Goal: Information Seeking & Learning: Learn about a topic

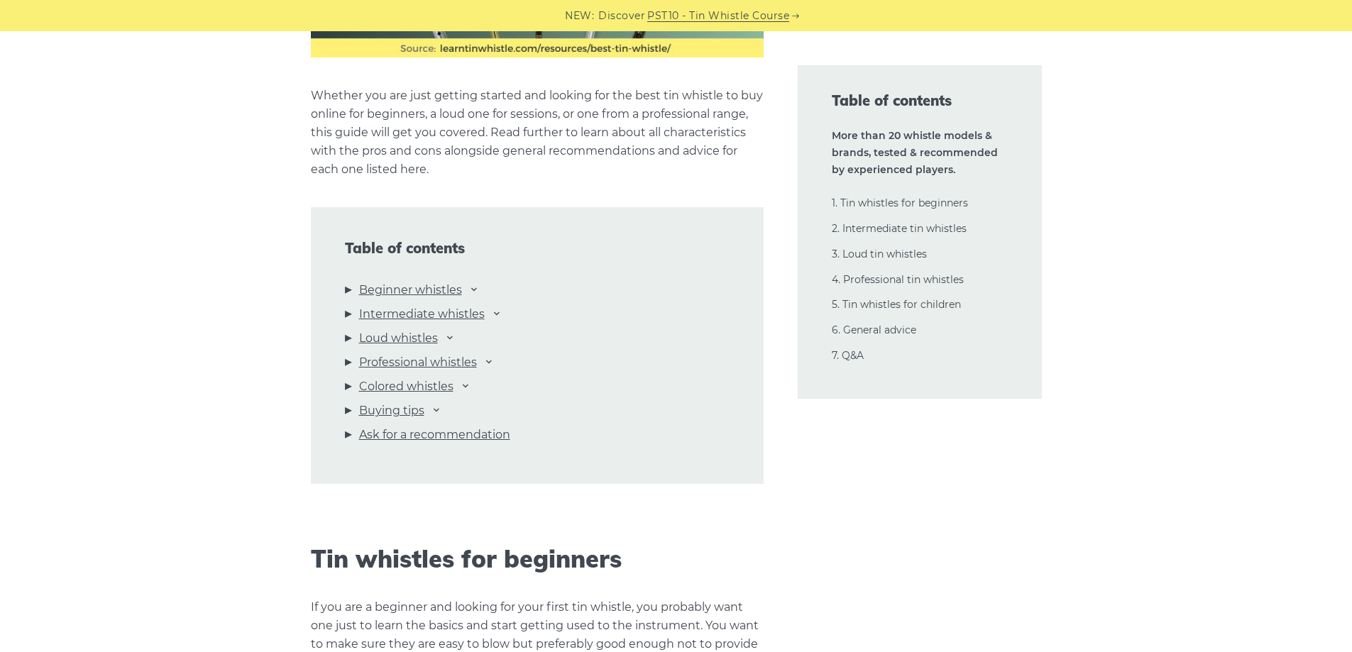
scroll to position [1561, 0]
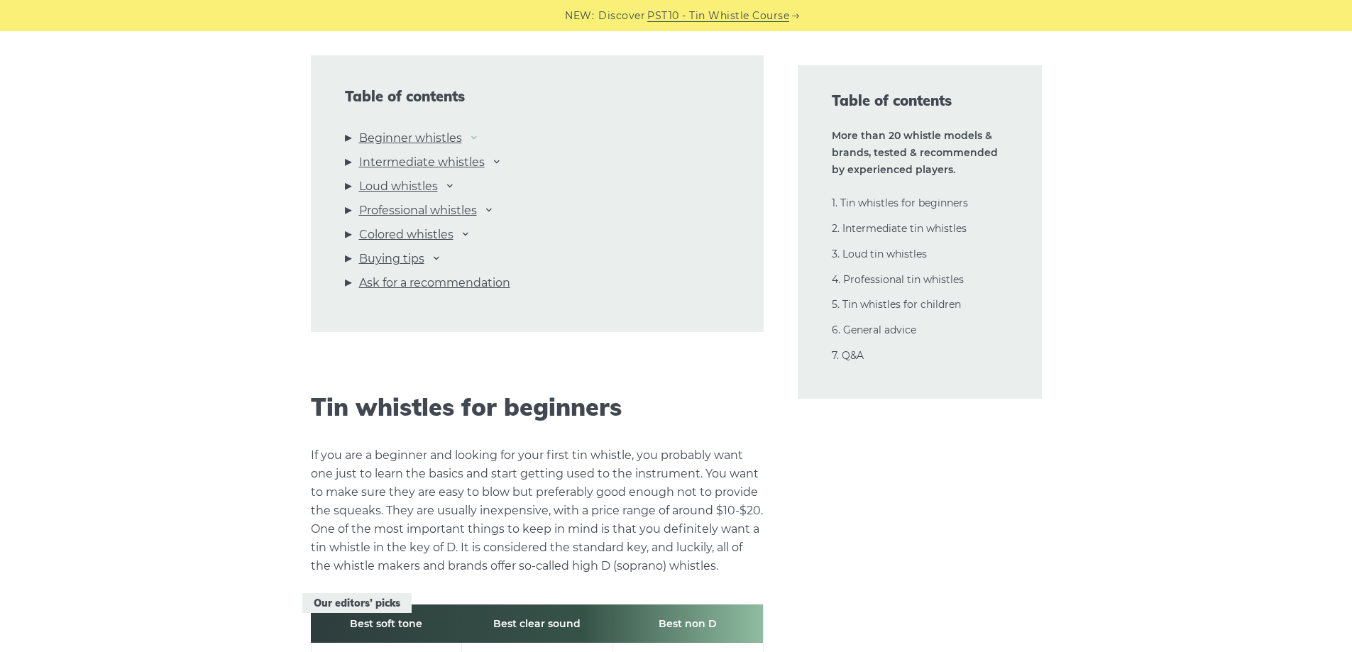
click at [475, 141] on icon at bounding box center [473, 136] width 11 height 11
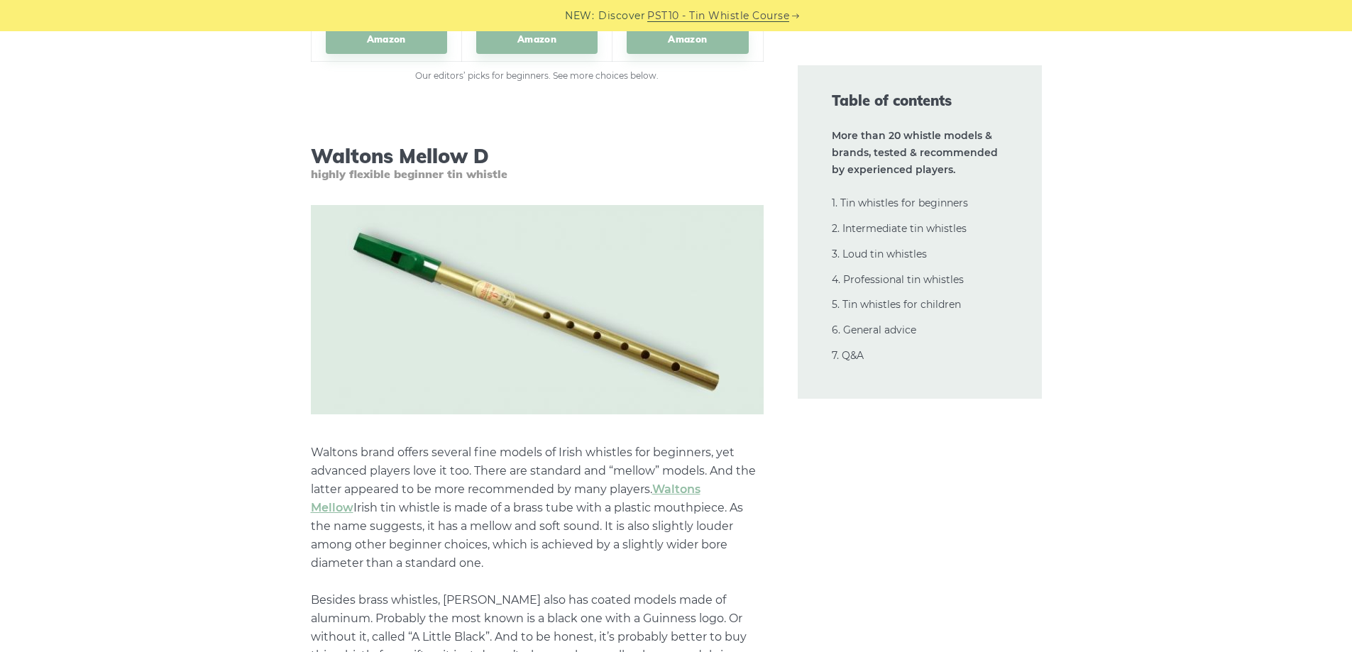
scroll to position [2696, 0]
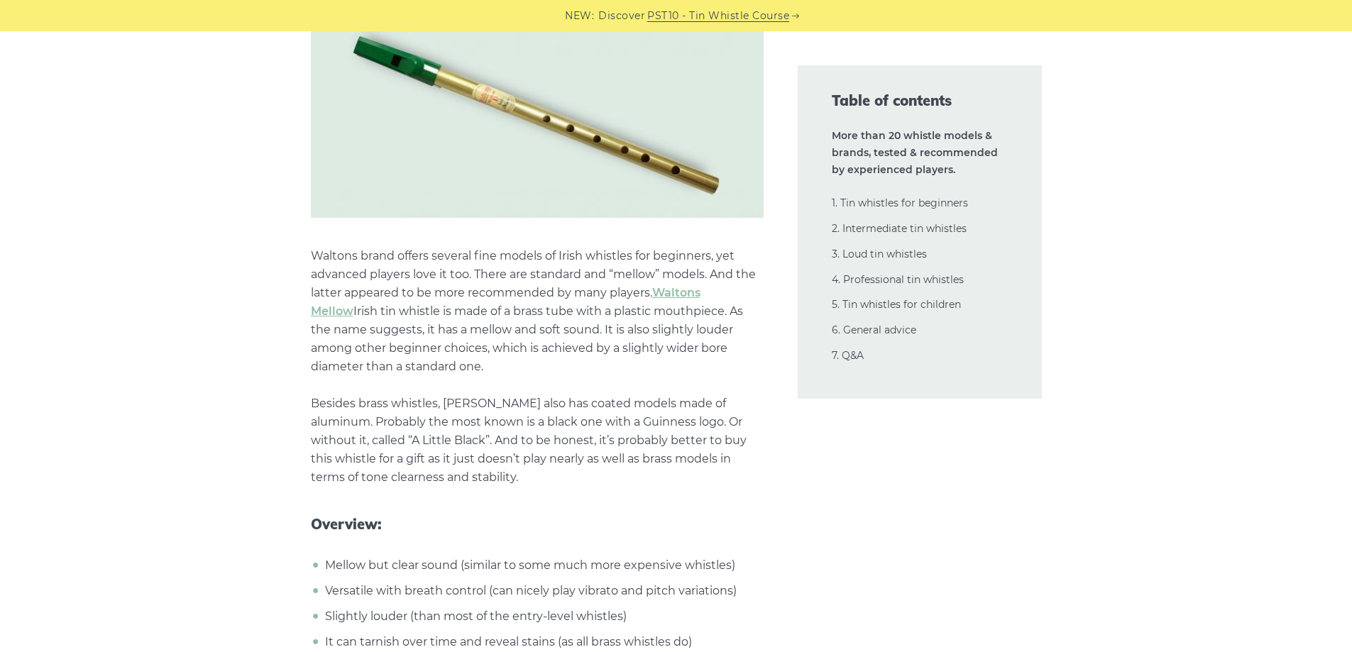
drag, startPoint x: 500, startPoint y: 266, endPoint x: 556, endPoint y: 362, distance: 111.0
click at [556, 362] on p "Waltons brand offers several fine models of Irish whistles for beginners, yet a…" at bounding box center [537, 367] width 453 height 240
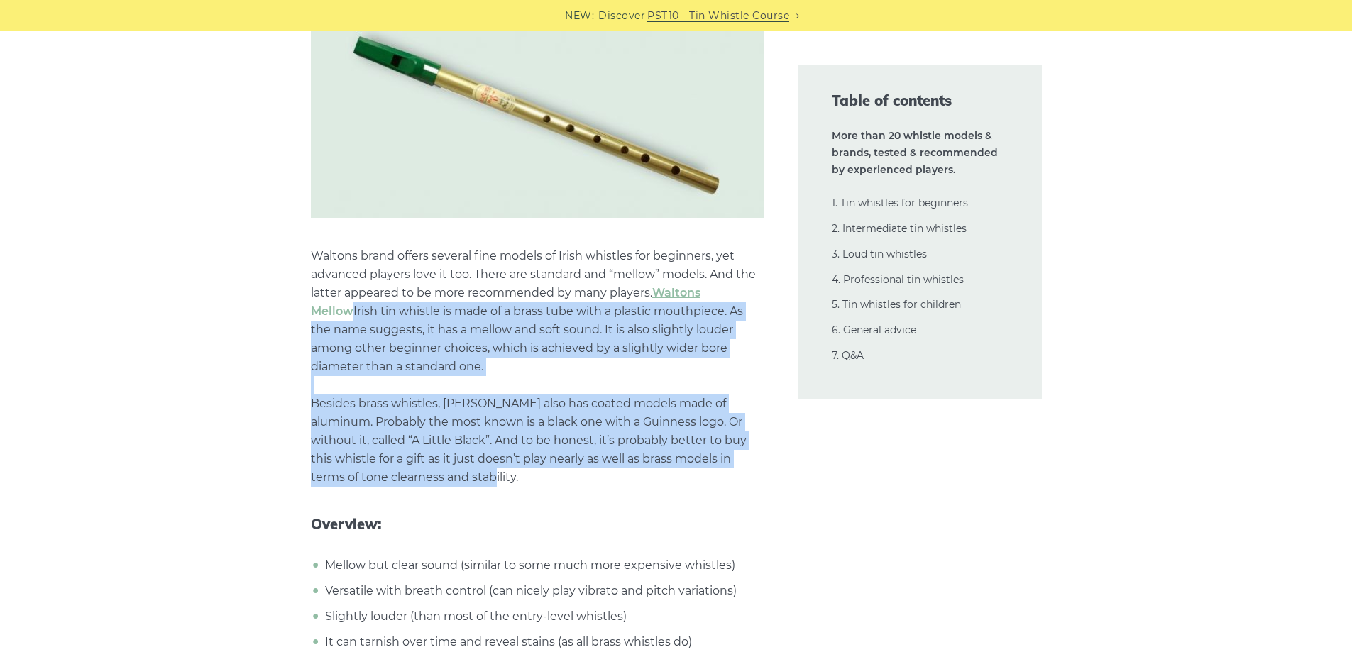
drag, startPoint x: 556, startPoint y: 362, endPoint x: 537, endPoint y: 481, distance: 120.7
click at [537, 481] on p "Waltons brand offers several fine models of Irish whistles for beginners, yet a…" at bounding box center [537, 367] width 453 height 240
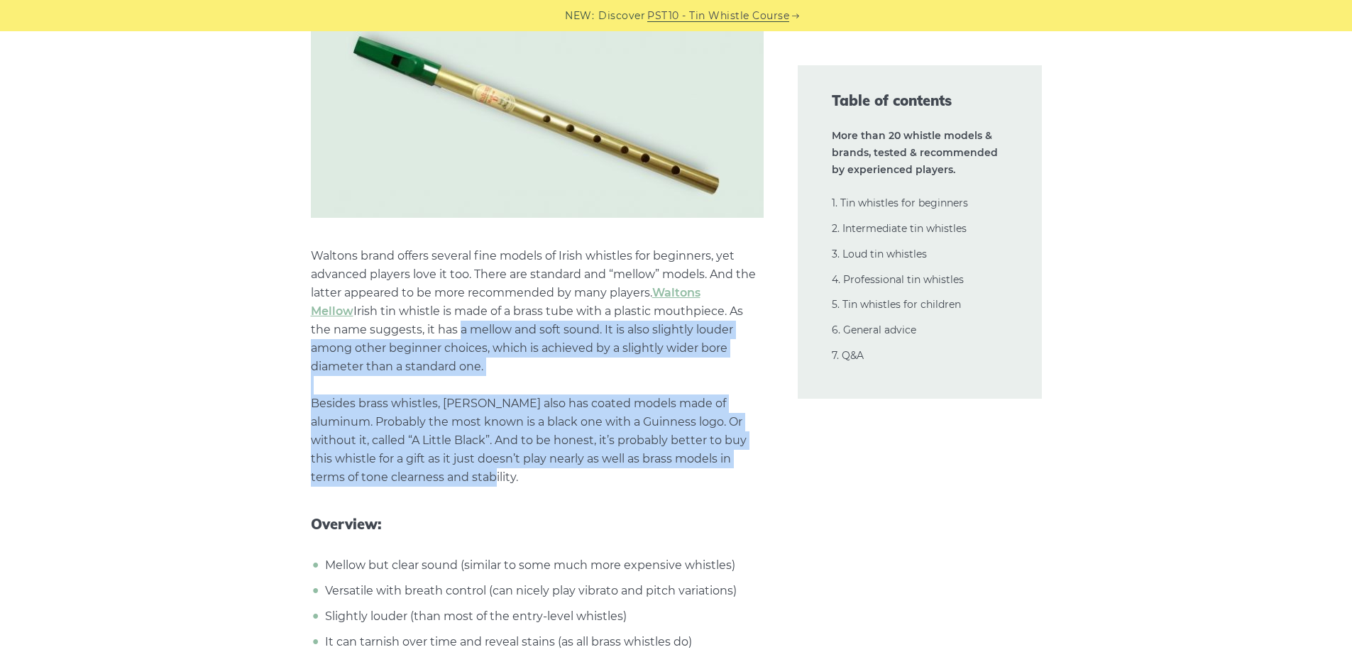
drag, startPoint x: 546, startPoint y: 481, endPoint x: 397, endPoint y: 333, distance: 209.2
click at [397, 333] on p "Waltons brand offers several fine models of Irish whistles for beginners, yet a…" at bounding box center [537, 367] width 453 height 240
drag, startPoint x: 397, startPoint y: 333, endPoint x: 523, endPoint y: 473, distance: 187.4
click at [523, 473] on p "Waltons brand offers several fine models of Irish whistles for beginners, yet a…" at bounding box center [537, 367] width 453 height 240
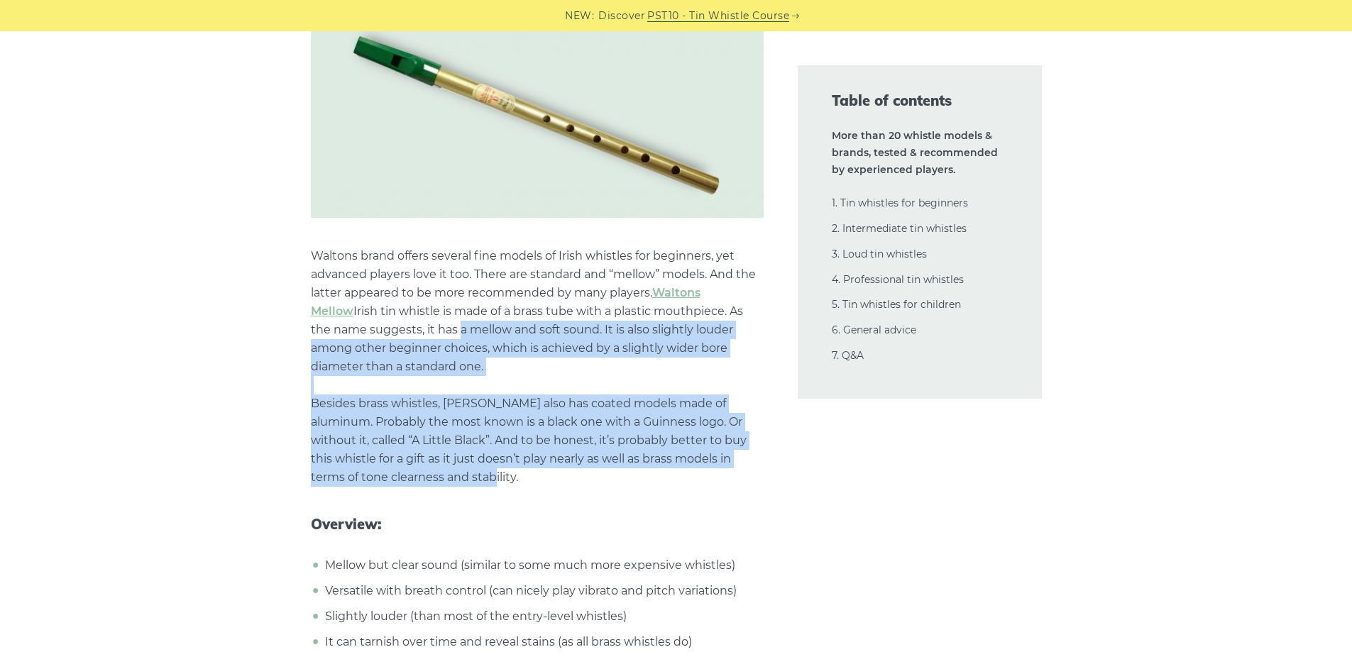
click at [523, 473] on p "Waltons brand offers several fine models of Irish whistles for beginners, yet a…" at bounding box center [537, 367] width 453 height 240
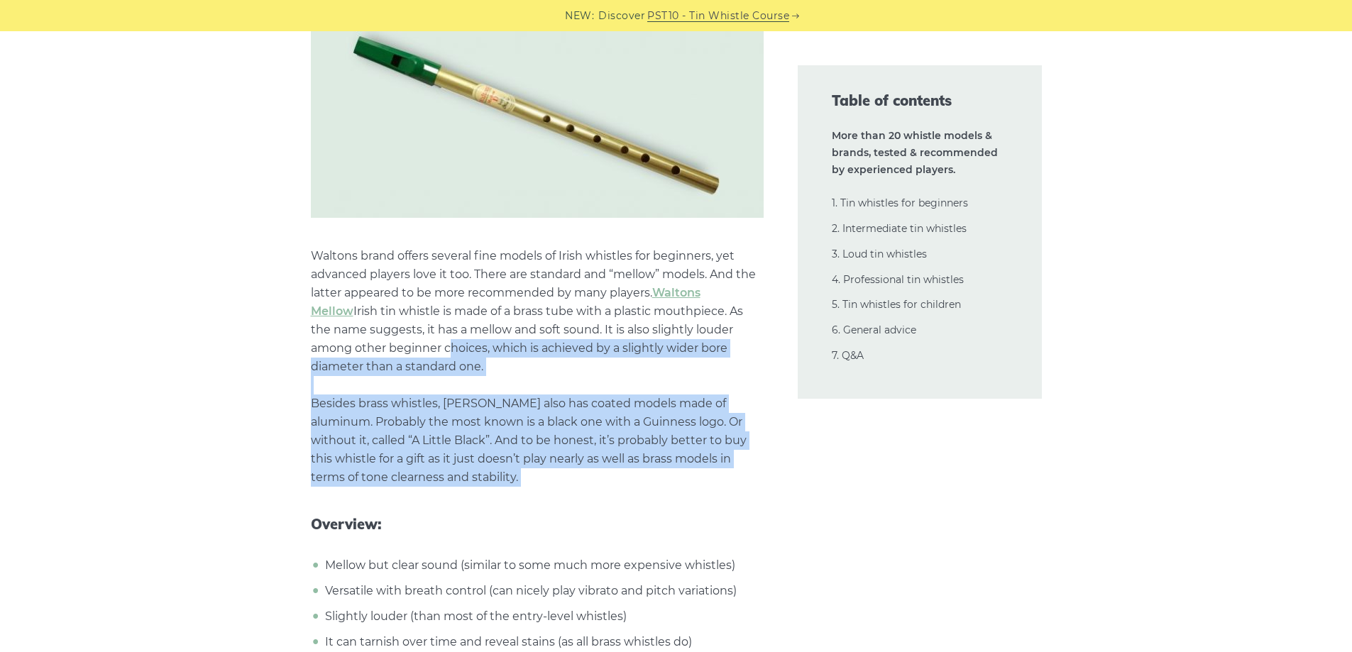
drag, startPoint x: 523, startPoint y: 473, endPoint x: 385, endPoint y: 342, distance: 190.2
click at [385, 342] on p "Waltons brand offers several fine models of Irish whistles for beginners, yet a…" at bounding box center [537, 367] width 453 height 240
drag, startPoint x: 385, startPoint y: 342, endPoint x: 495, endPoint y: 474, distance: 172.2
click at [495, 474] on p "Waltons brand offers several fine models of Irish whistles for beginners, yet a…" at bounding box center [537, 367] width 453 height 240
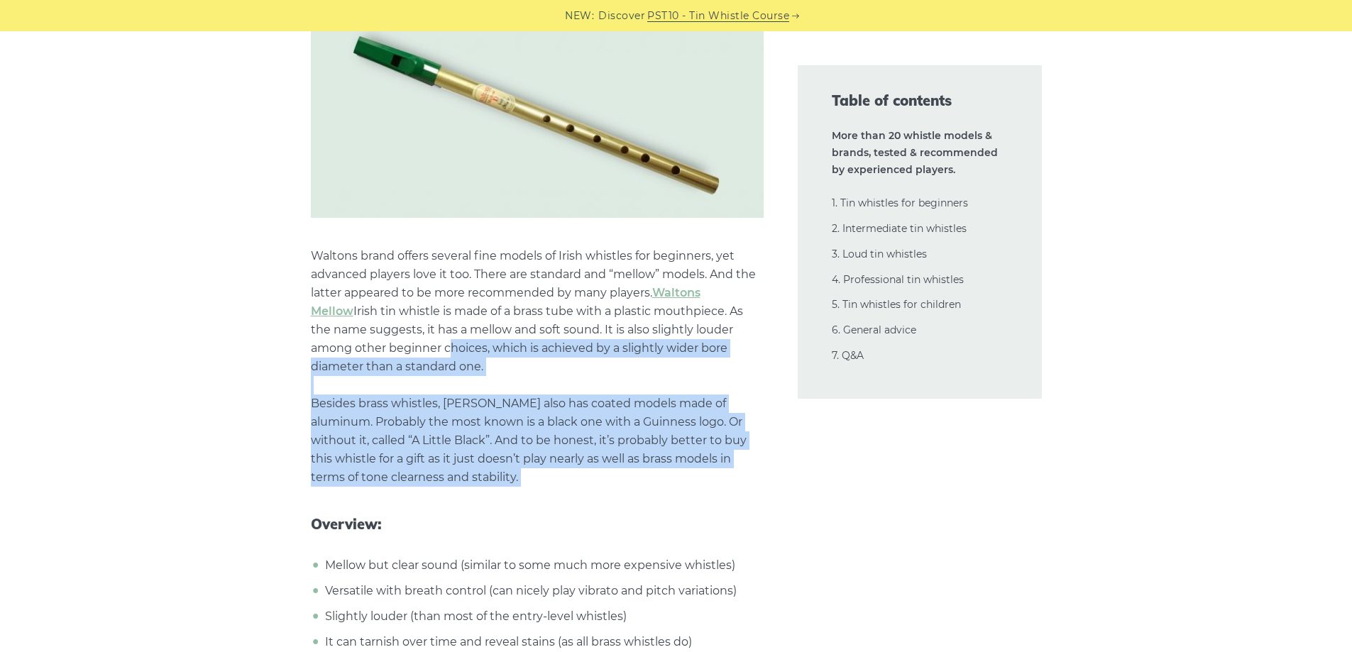
click at [495, 474] on p "Waltons brand offers several fine models of Irish whistles for beginners, yet a…" at bounding box center [537, 367] width 453 height 240
drag, startPoint x: 495, startPoint y: 474, endPoint x: 427, endPoint y: 351, distance: 140.4
click at [427, 351] on p "Waltons brand offers several fine models of Irish whistles for beginners, yet a…" at bounding box center [537, 367] width 453 height 240
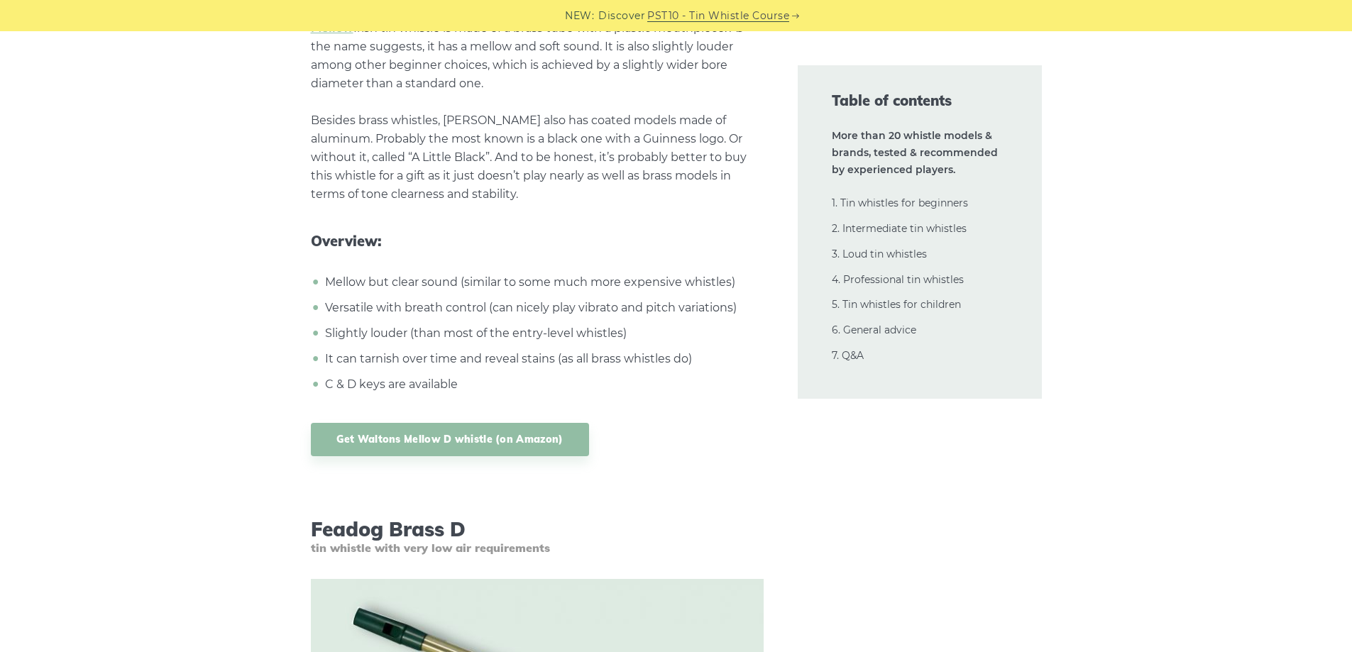
scroll to position [2980, 0]
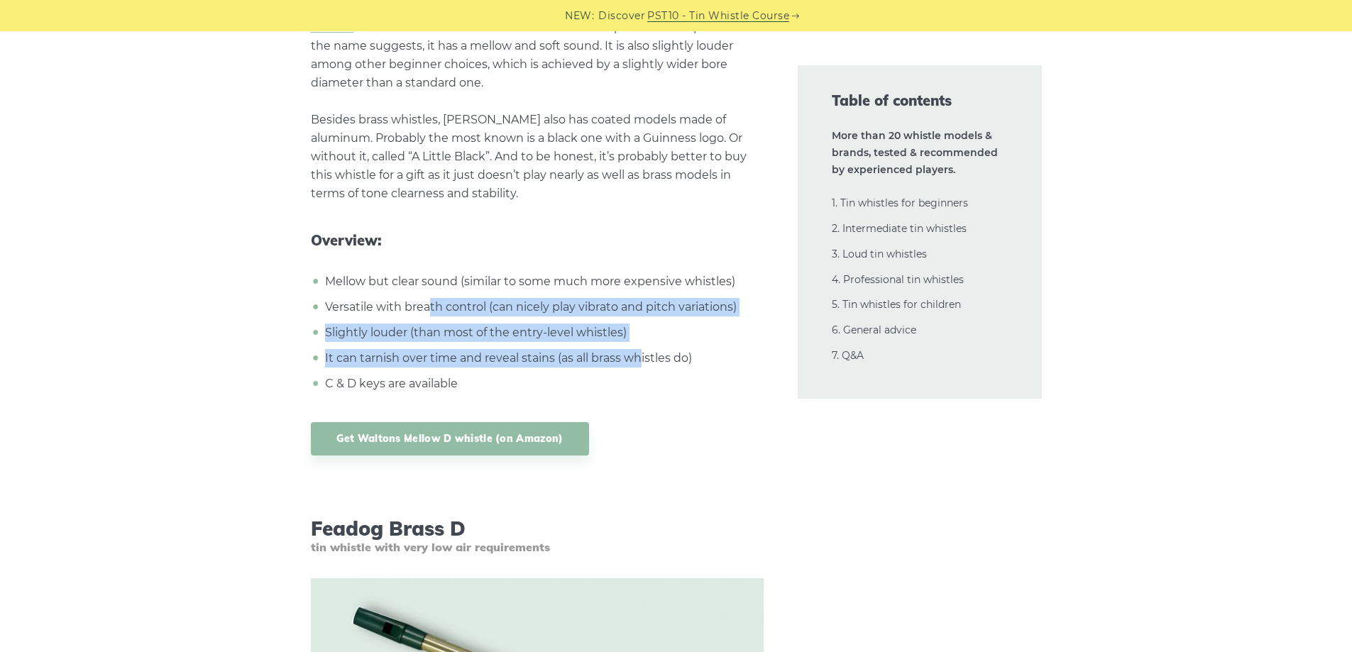
drag, startPoint x: 431, startPoint y: 300, endPoint x: 639, endPoint y: 354, distance: 214.8
click at [639, 354] on ul "Mellow but clear sound (similar to some much more expensive whistles) Versatile…" at bounding box center [537, 332] width 453 height 121
click at [639, 354] on li "It can tarnish over time and reveal stains (as all brass whistles do)" at bounding box center [542, 358] width 442 height 18
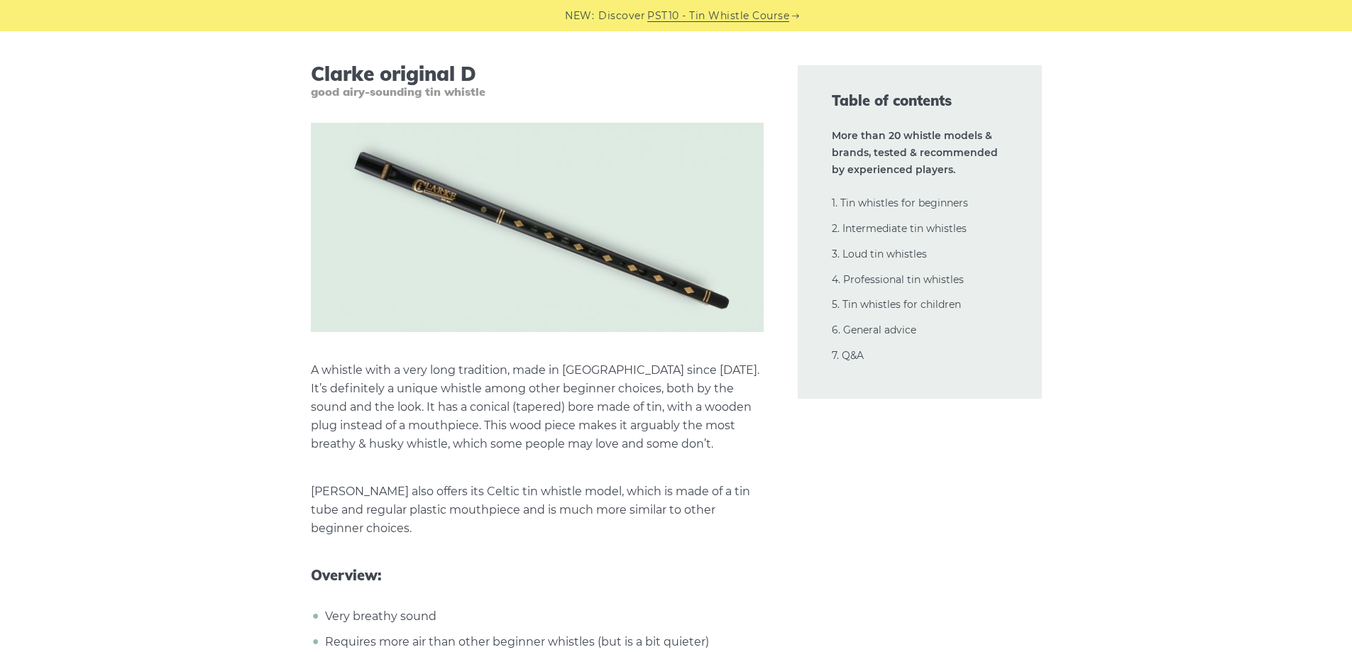
scroll to position [4825, 0]
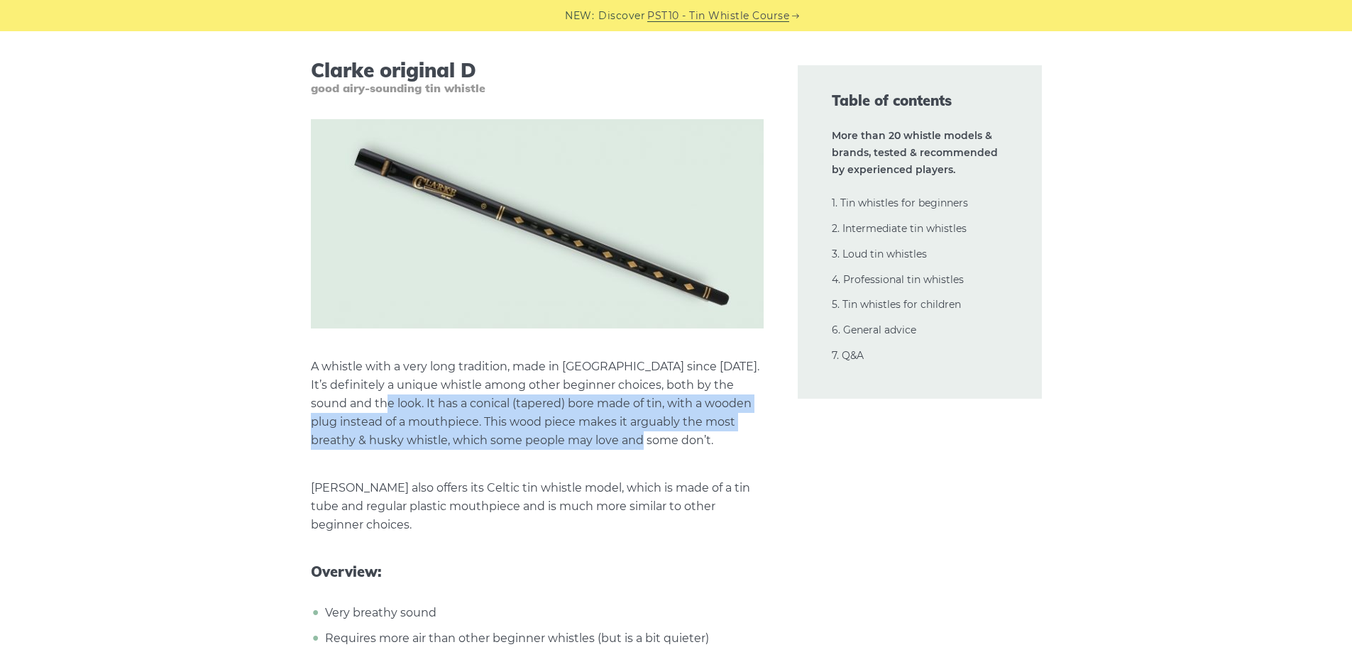
drag, startPoint x: 671, startPoint y: 436, endPoint x: 329, endPoint y: 413, distance: 342.7
click at [329, 413] on p "A whistle with a very long tradition, made in [GEOGRAPHIC_DATA] since [DATE]. I…" at bounding box center [537, 404] width 453 height 92
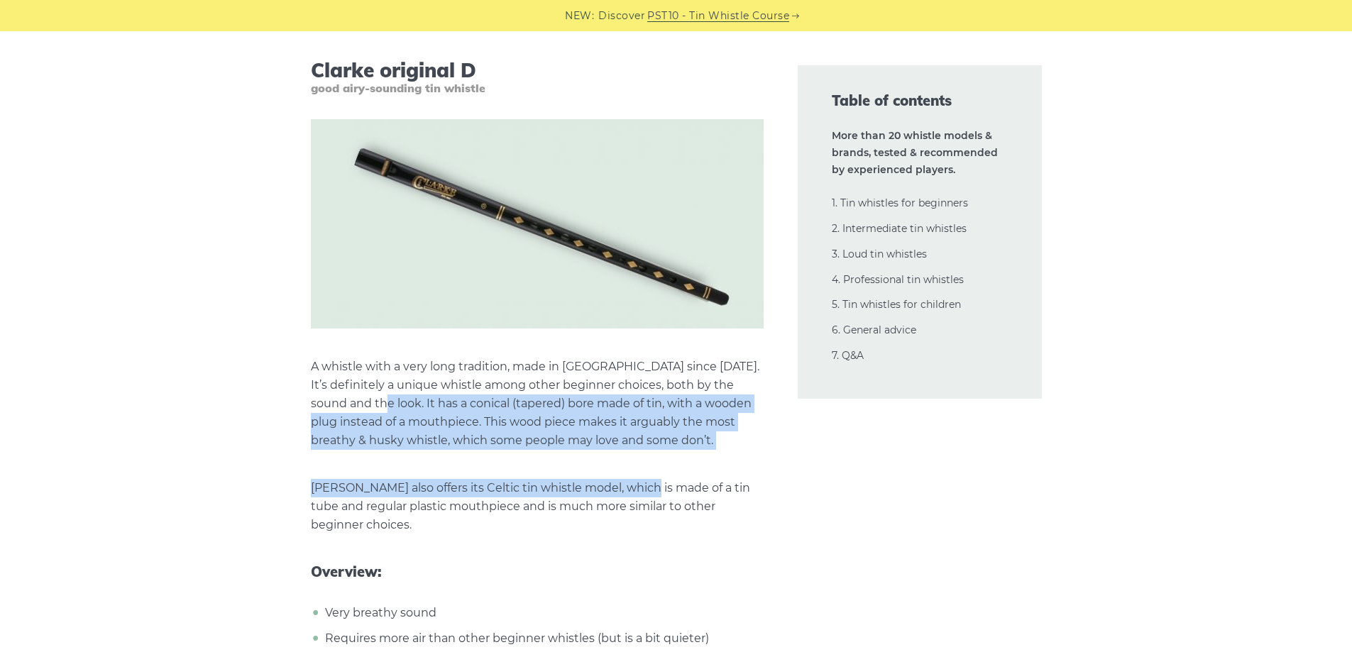
drag, startPoint x: 326, startPoint y: 410, endPoint x: 642, endPoint y: 453, distance: 319.3
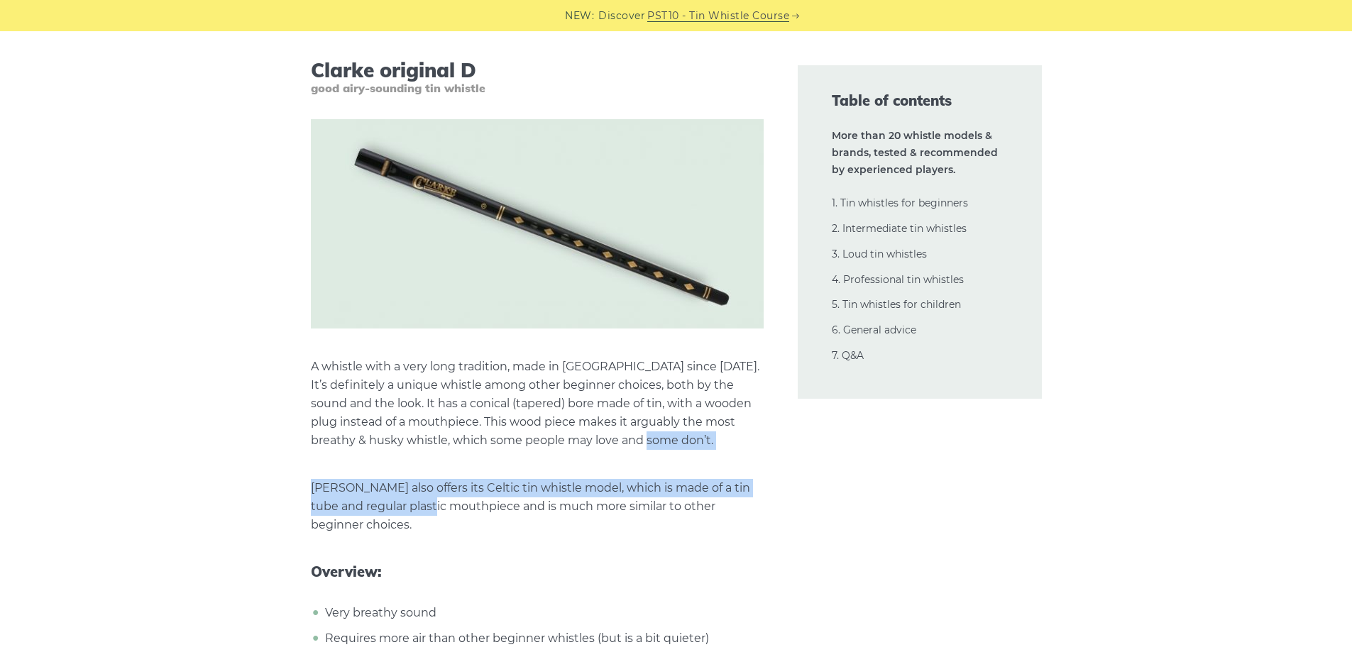
drag, startPoint x: 673, startPoint y: 445, endPoint x: 427, endPoint y: 507, distance: 253.3
click at [427, 507] on p "[PERSON_NAME] also offers its Celtic tin whistle model, which is made of a tin …" at bounding box center [537, 506] width 453 height 55
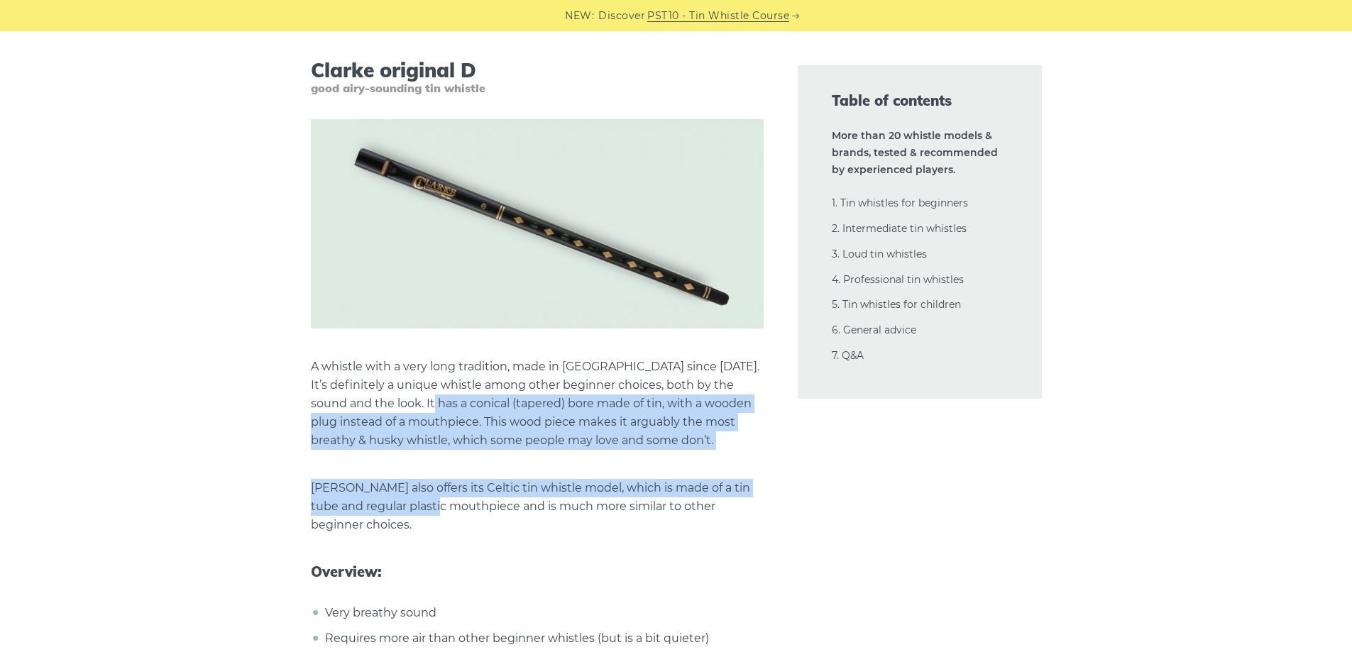
drag, startPoint x: 432, startPoint y: 509, endPoint x: 383, endPoint y: 398, distance: 121.0
click at [383, 398] on p "A whistle with a very long tradition, made in [GEOGRAPHIC_DATA] since [DATE]. I…" at bounding box center [537, 404] width 453 height 92
drag, startPoint x: 383, startPoint y: 396, endPoint x: 499, endPoint y: 531, distance: 177.6
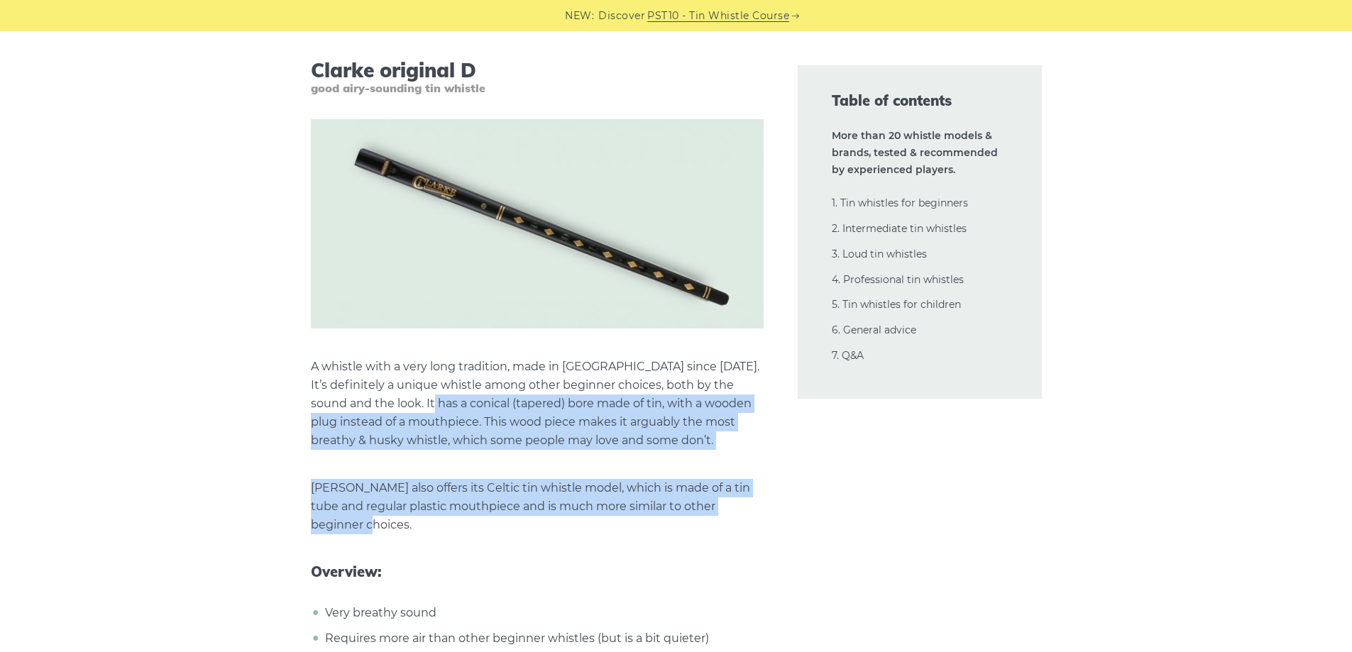
click at [499, 531] on p "[PERSON_NAME] also offers its Celtic tin whistle model, which is made of a tin …" at bounding box center [537, 506] width 453 height 55
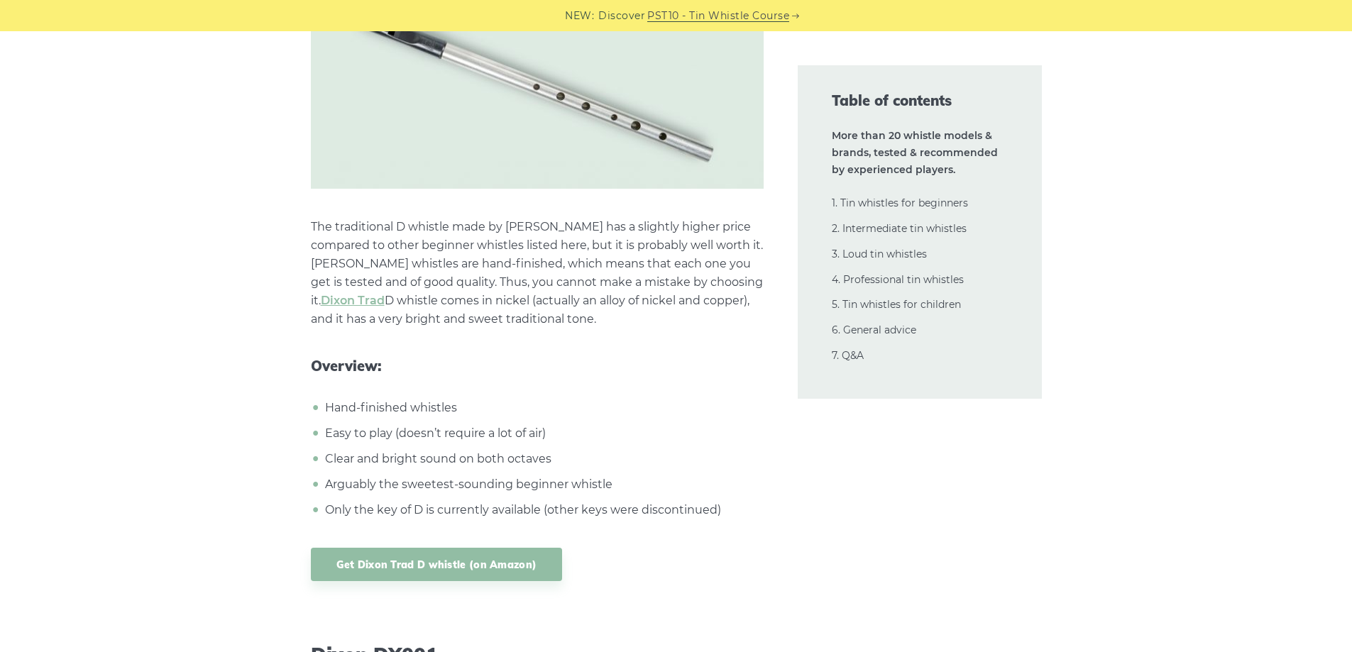
scroll to position [6882, 0]
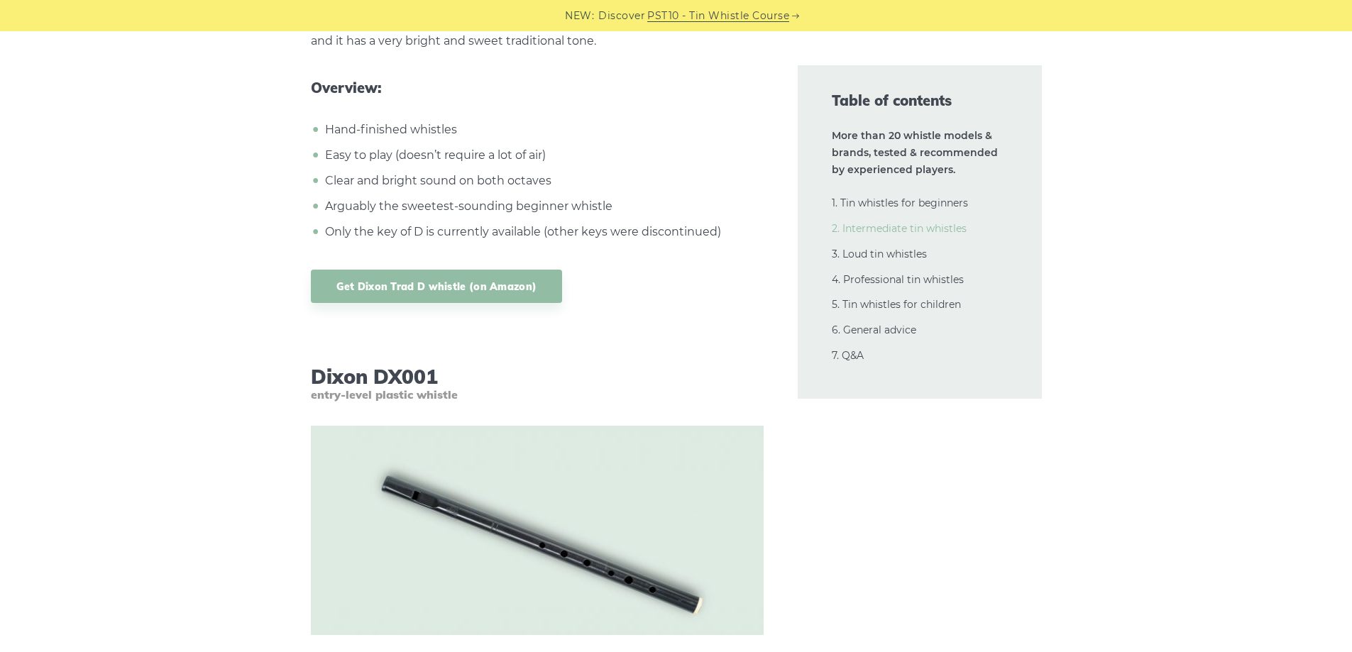
click at [927, 222] on link "2. Intermediate tin whistles" at bounding box center [899, 228] width 135 height 13
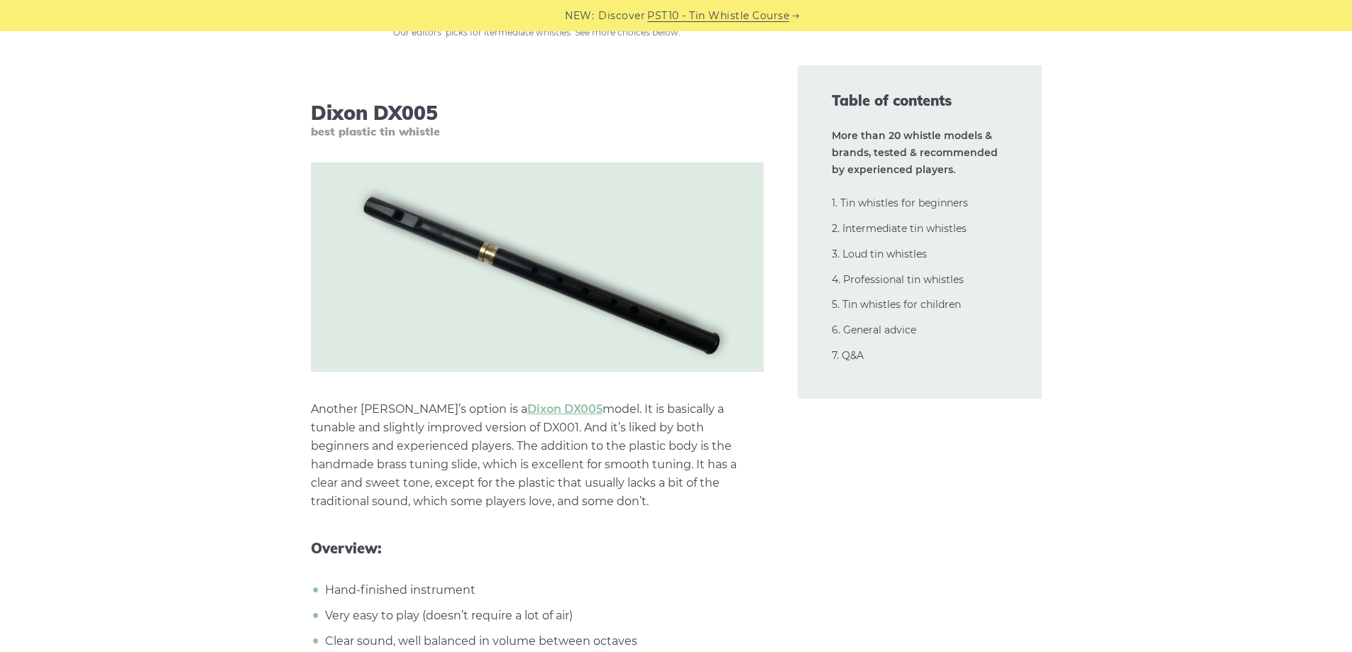
scroll to position [8471, 0]
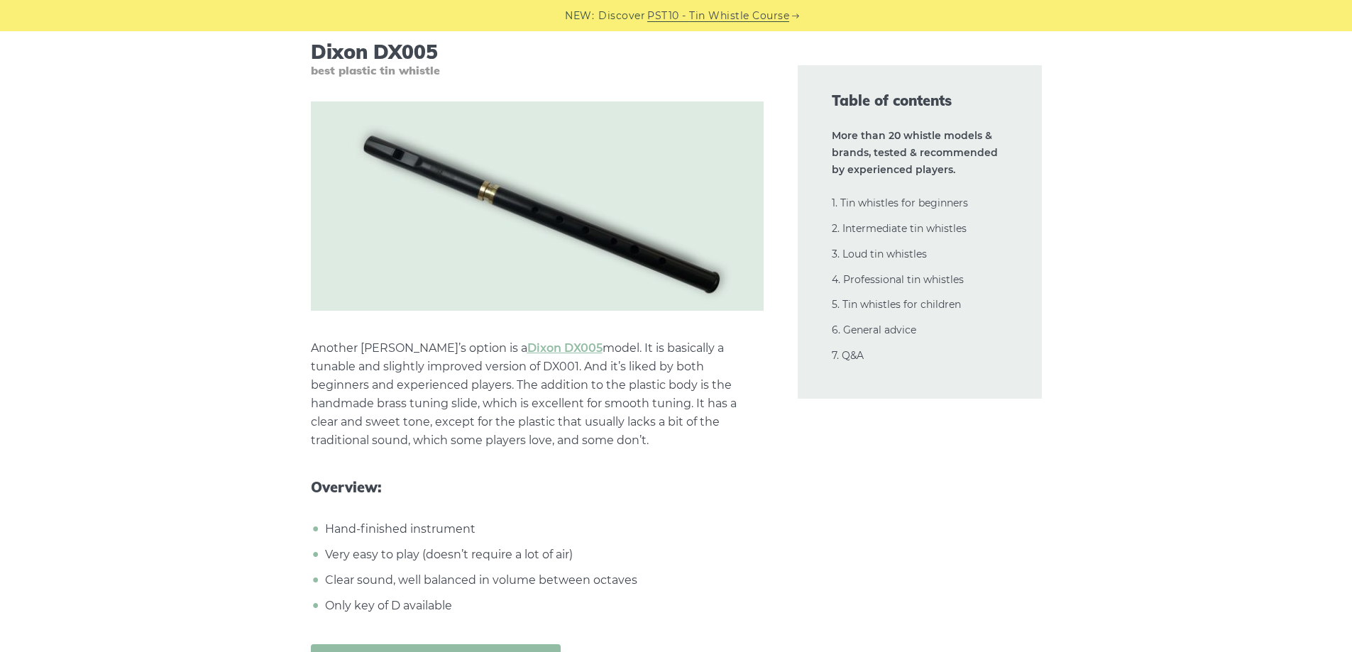
drag, startPoint x: 310, startPoint y: 360, endPoint x: 563, endPoint y: 441, distance: 266.1
click at [563, 441] on p "Another [PERSON_NAME]’s option is a [PERSON_NAME] DX005 model. It is basically …" at bounding box center [537, 394] width 453 height 111
drag, startPoint x: 564, startPoint y: 441, endPoint x: 384, endPoint y: 390, distance: 187.3
click at [384, 390] on p "Another [PERSON_NAME]’s option is a [PERSON_NAME] DX005 model. It is basically …" at bounding box center [537, 394] width 453 height 111
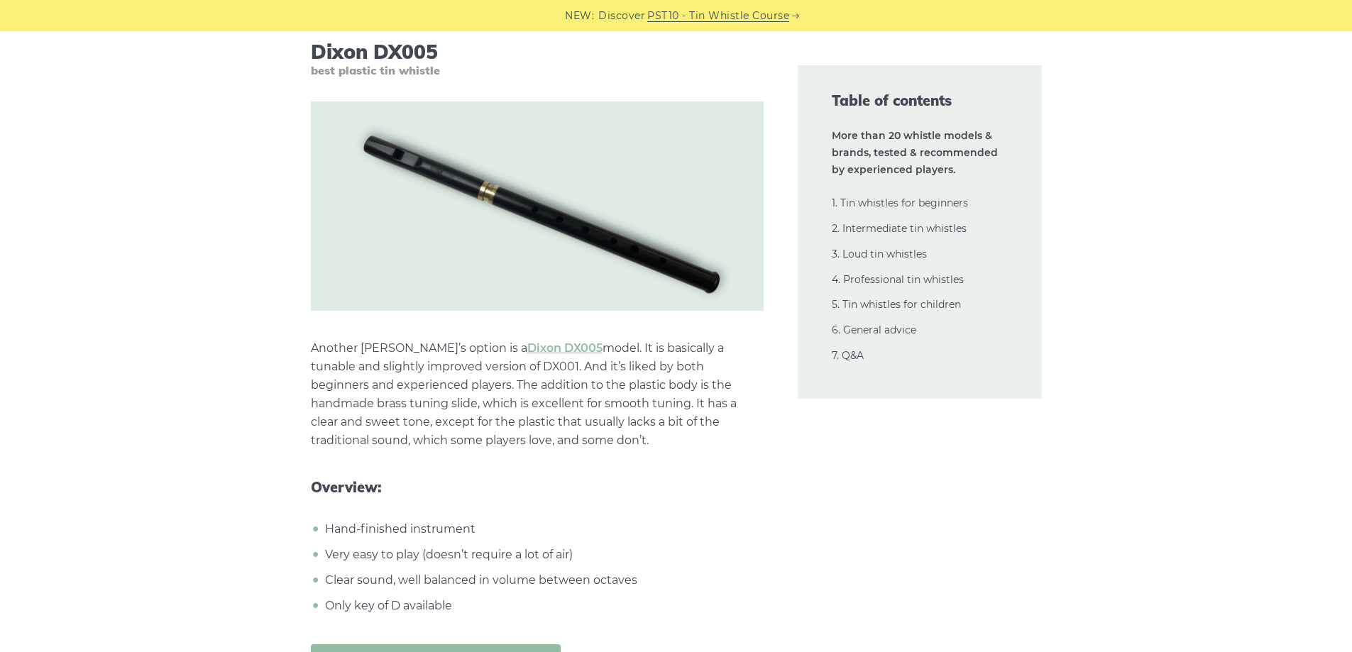
click at [384, 390] on p "Another [PERSON_NAME]’s option is a [PERSON_NAME] DX005 model. It is basically …" at bounding box center [537, 394] width 453 height 111
drag, startPoint x: 382, startPoint y: 387, endPoint x: 532, endPoint y: 438, distance: 158.2
click at [532, 438] on p "Another [PERSON_NAME]’s option is a [PERSON_NAME] DX005 model. It is basically …" at bounding box center [537, 394] width 453 height 111
drag, startPoint x: 532, startPoint y: 439, endPoint x: 430, endPoint y: 398, distance: 110.1
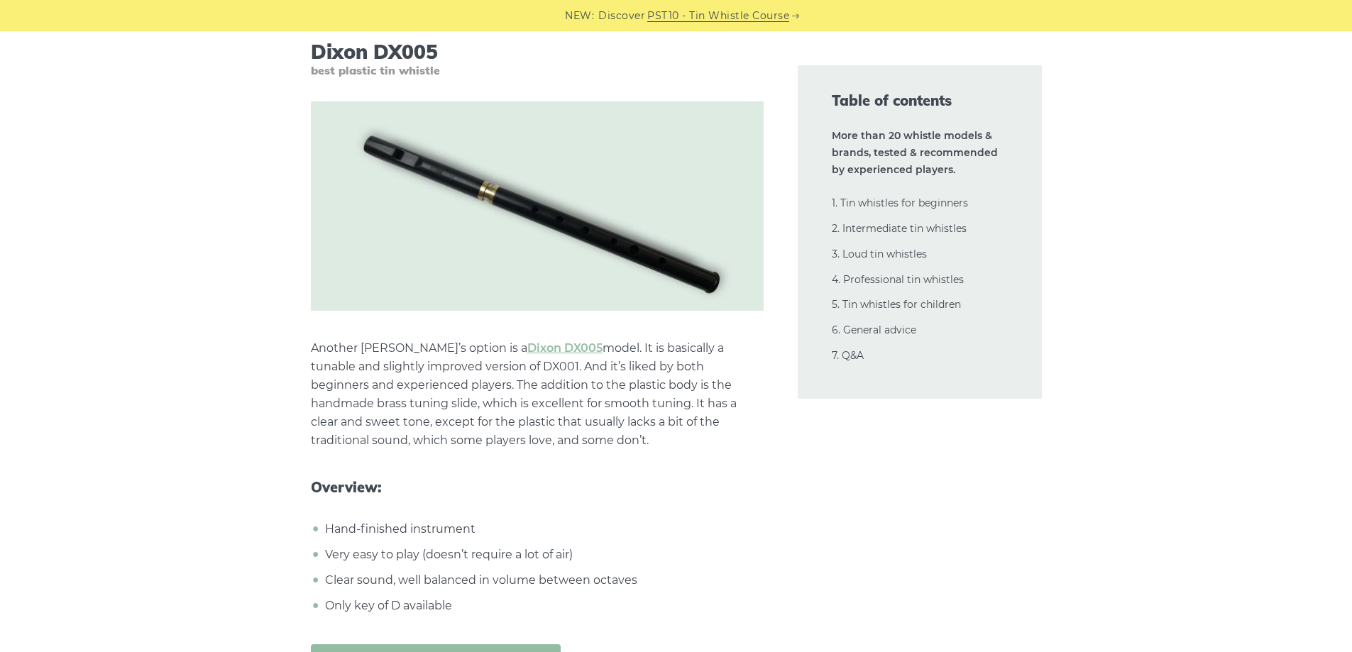
click at [430, 398] on p "Another [PERSON_NAME]’s option is a [PERSON_NAME] DX005 model. It is basically …" at bounding box center [537, 394] width 453 height 111
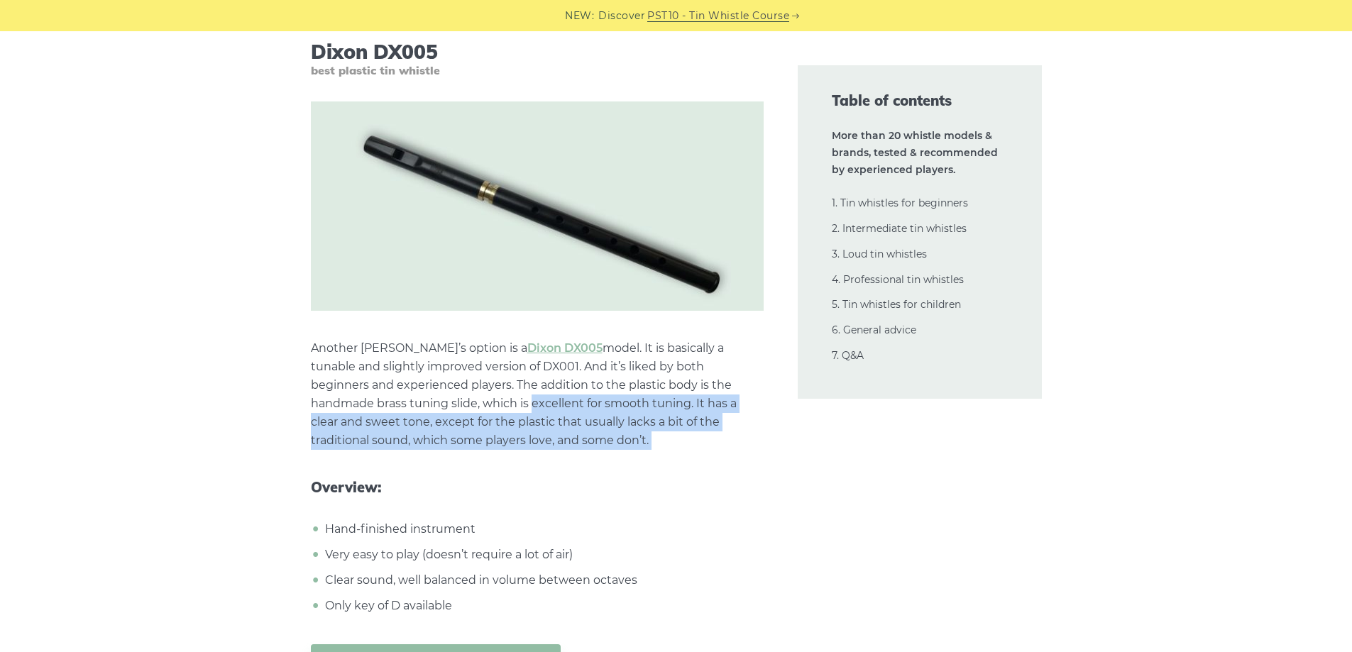
drag, startPoint x: 430, startPoint y: 398, endPoint x: 579, endPoint y: 441, distance: 155.2
click at [579, 441] on p "Another [PERSON_NAME]’s option is a [PERSON_NAME] DX005 model. It is basically …" at bounding box center [537, 394] width 453 height 111
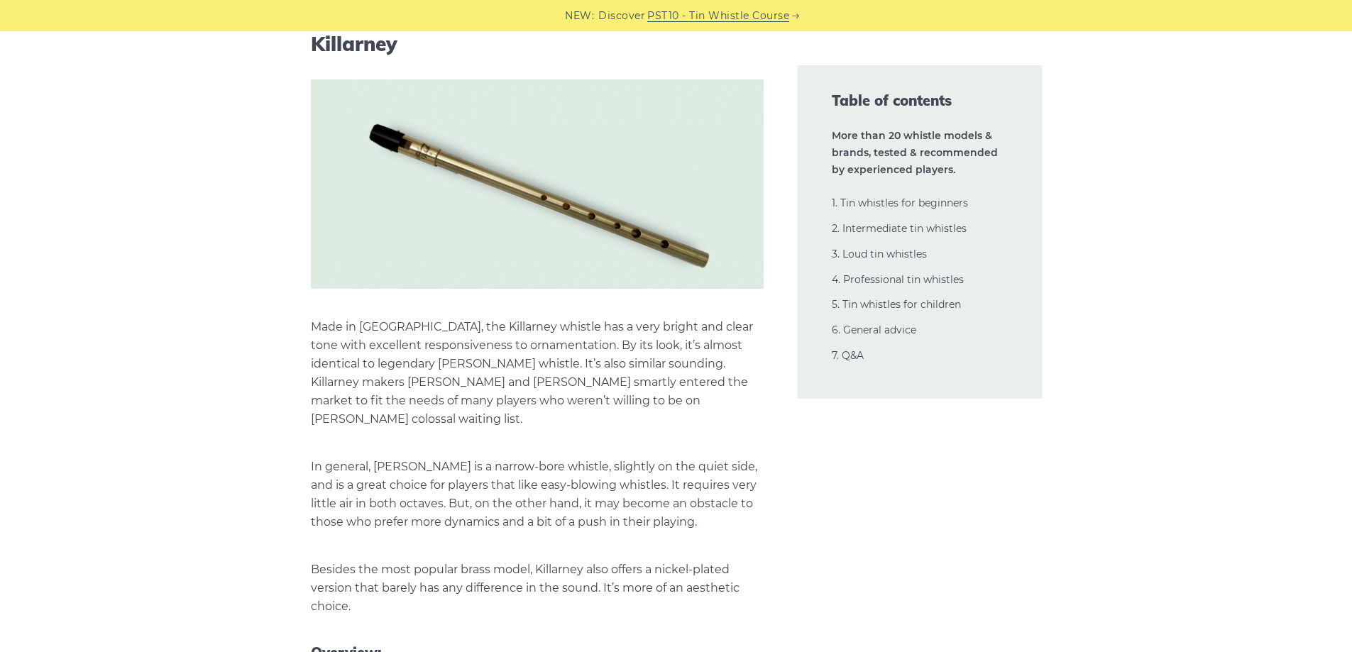
scroll to position [9180, 0]
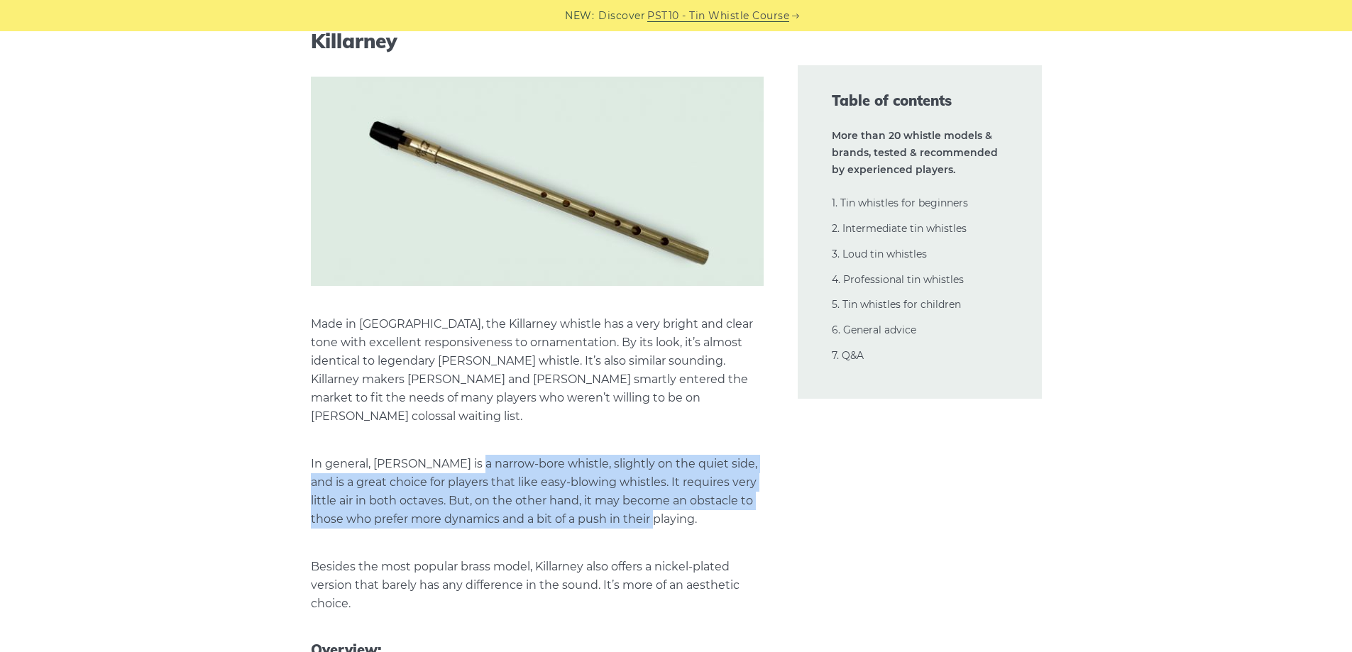
drag, startPoint x: 497, startPoint y: 450, endPoint x: 641, endPoint y: 497, distance: 152.1
click at [641, 497] on p "In general, [PERSON_NAME] is a narrow-bore whistle, slightly on the quiet side,…" at bounding box center [537, 492] width 453 height 74
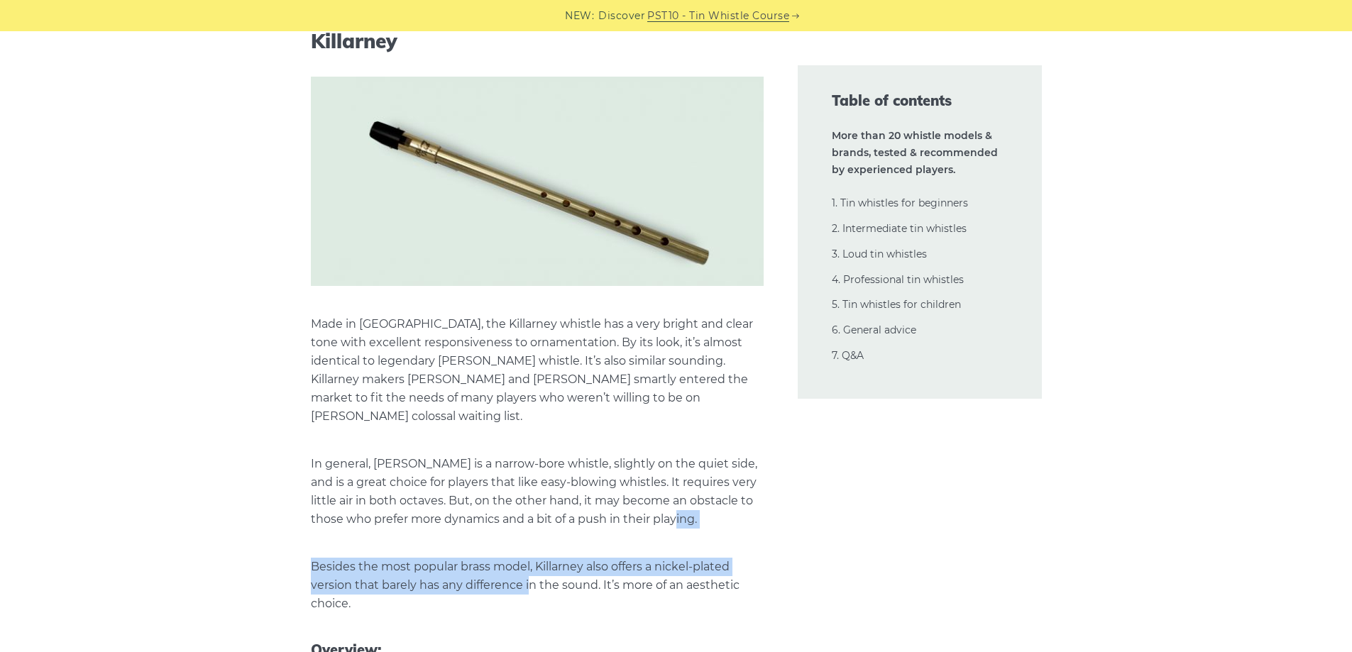
drag, startPoint x: 678, startPoint y: 506, endPoint x: 528, endPoint y: 575, distance: 165.7
click at [528, 575] on p "Besides the most popular brass model, Killarney also offers a nickel-plated ver…" at bounding box center [537, 585] width 453 height 55
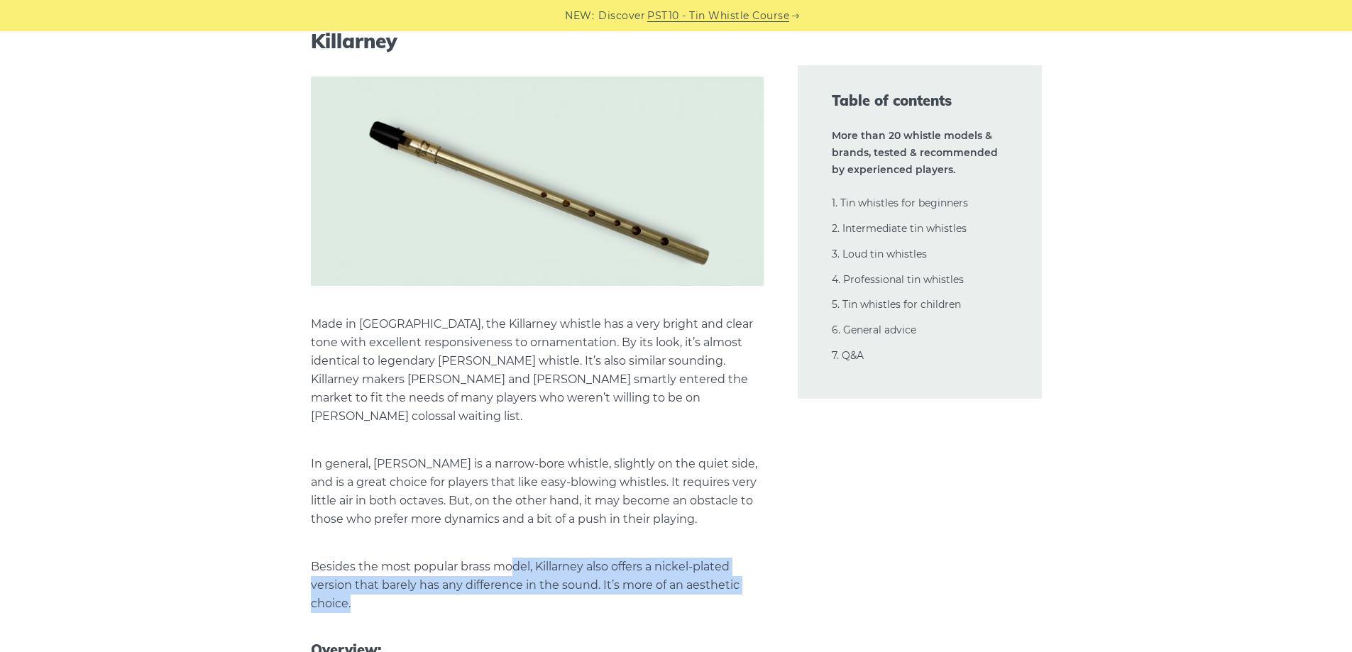
drag, startPoint x: 529, startPoint y: 578, endPoint x: 515, endPoint y: 532, distance: 47.4
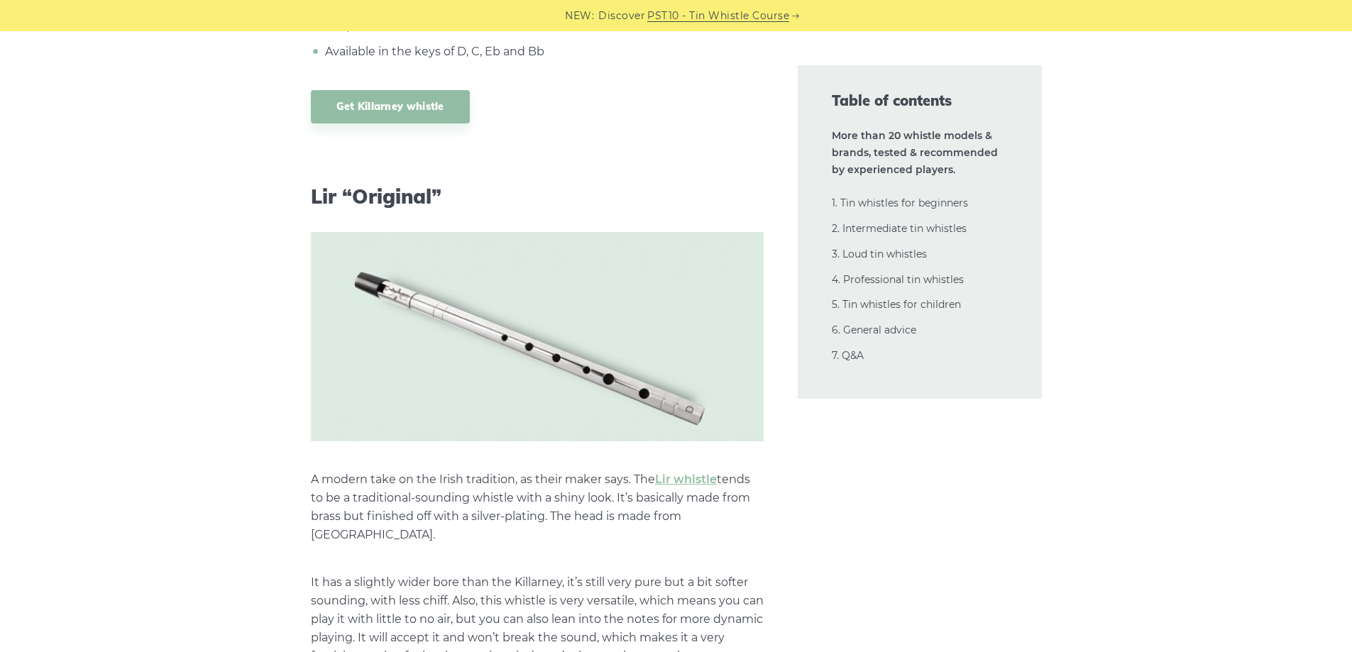
scroll to position [10103, 0]
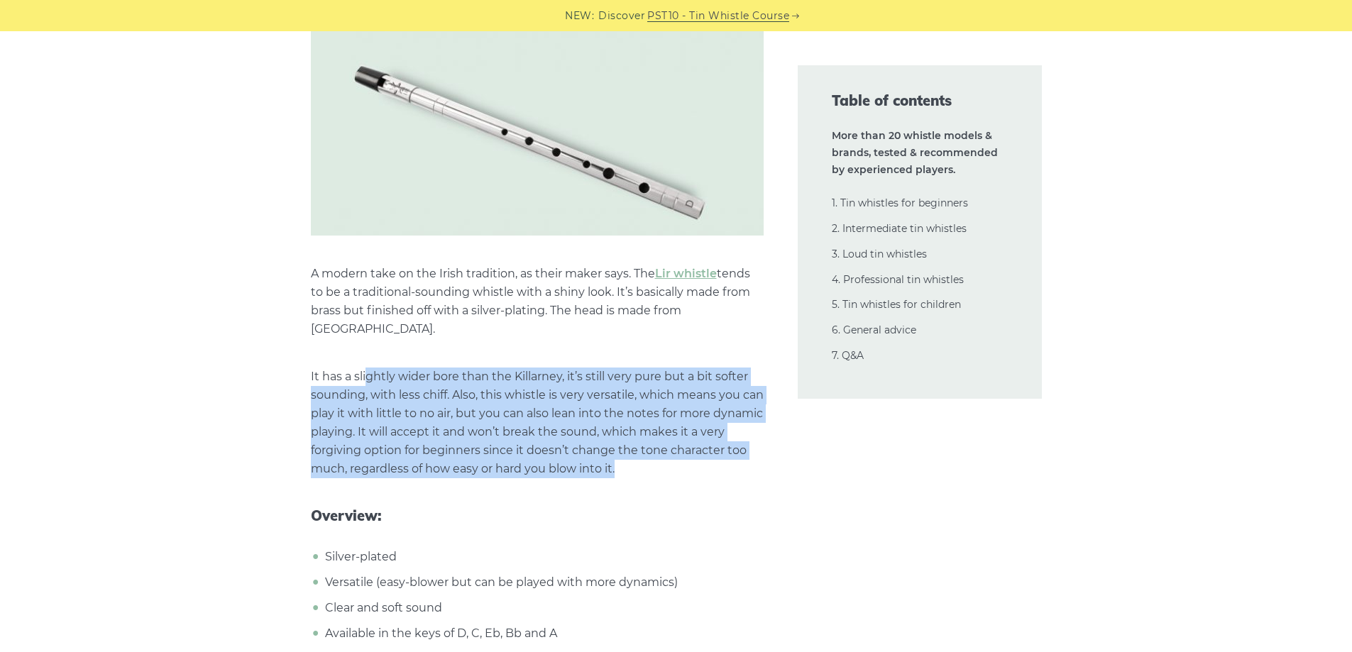
drag, startPoint x: 654, startPoint y: 436, endPoint x: 369, endPoint y: 342, distance: 300.2
click at [369, 368] on p "It has a slightly wider bore than the Killarney, it’s still very pure but a bit…" at bounding box center [537, 423] width 453 height 111
drag, startPoint x: 369, startPoint y: 342, endPoint x: 662, endPoint y: 432, distance: 306.6
click at [662, 432] on p "It has a slightly wider bore than the Killarney, it’s still very pure but a bit…" at bounding box center [537, 423] width 453 height 111
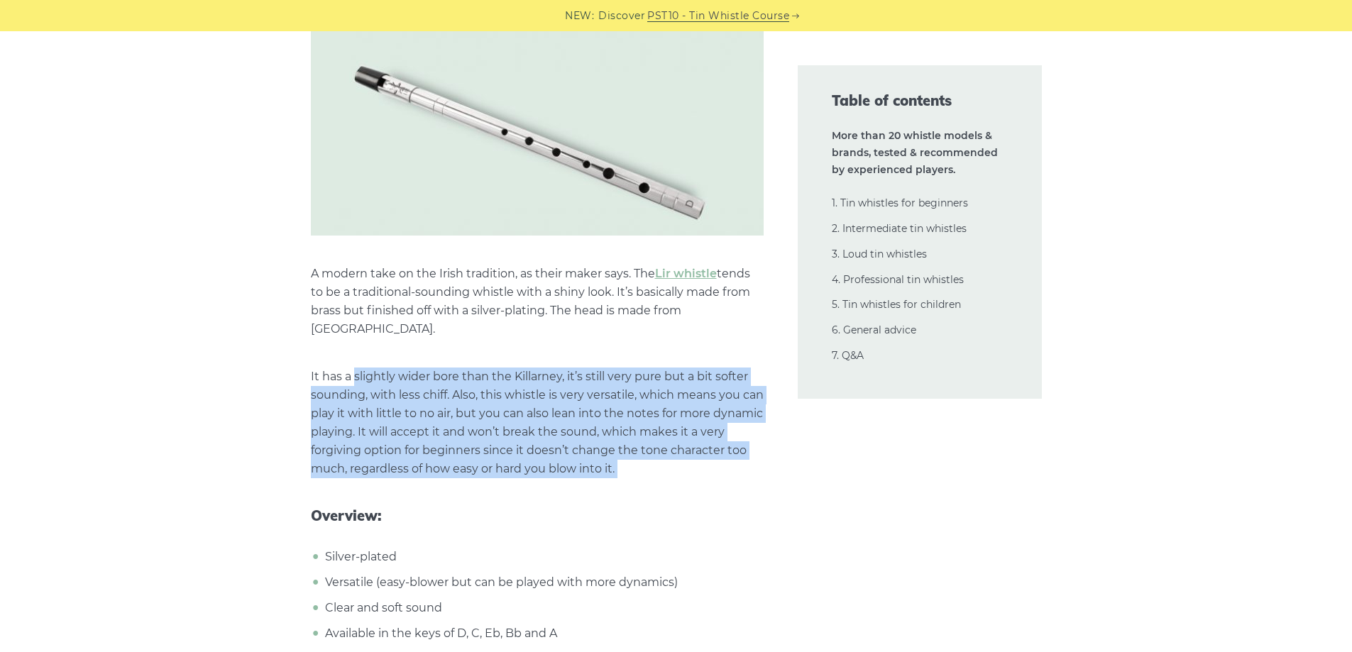
click at [662, 432] on p "It has a slightly wider bore than the Killarney, it’s still very pure but a bit…" at bounding box center [537, 423] width 453 height 111
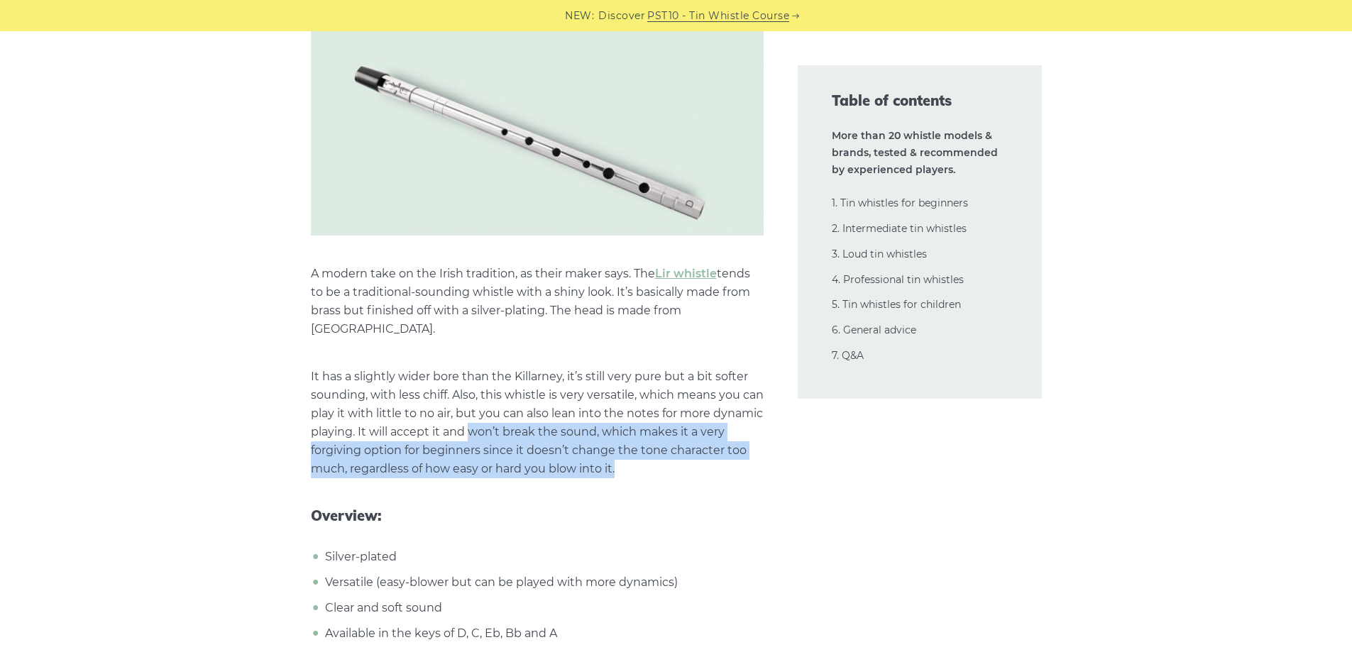
drag, startPoint x: 662, startPoint y: 432, endPoint x: 524, endPoint y: 402, distance: 141.0
click at [524, 402] on p "It has a slightly wider bore than the Killarney, it’s still very pure but a bit…" at bounding box center [537, 423] width 453 height 111
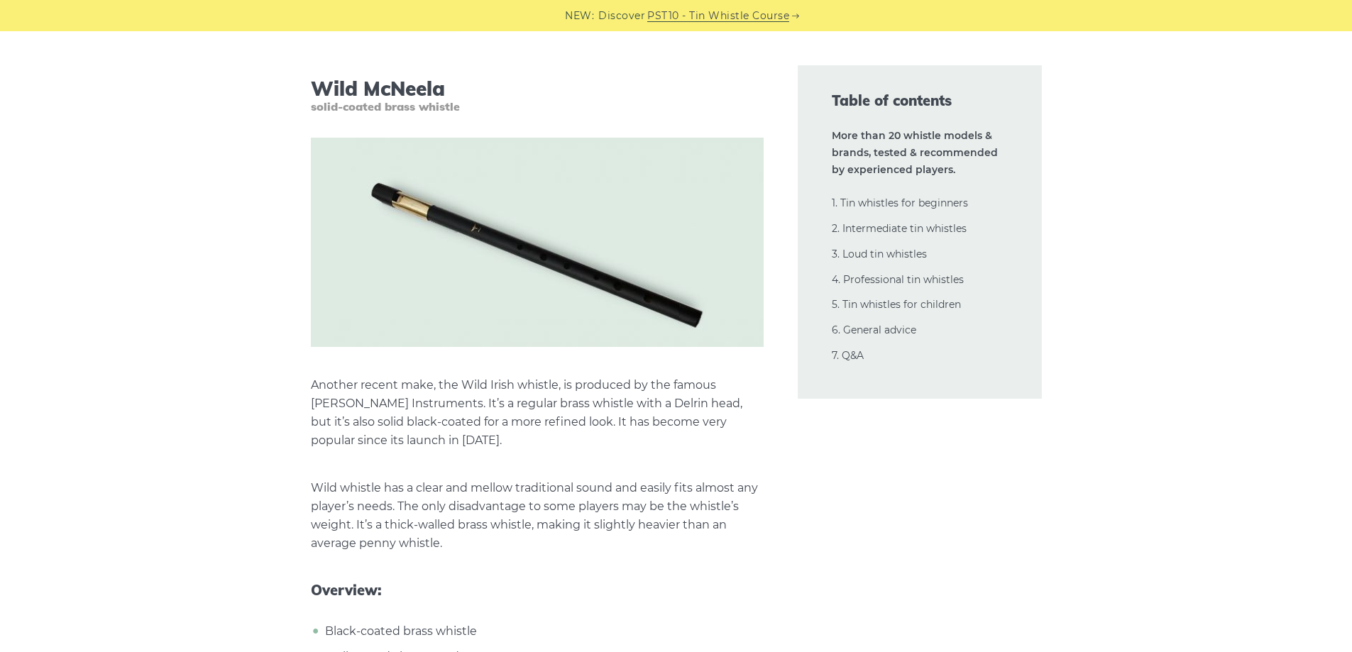
scroll to position [11593, 0]
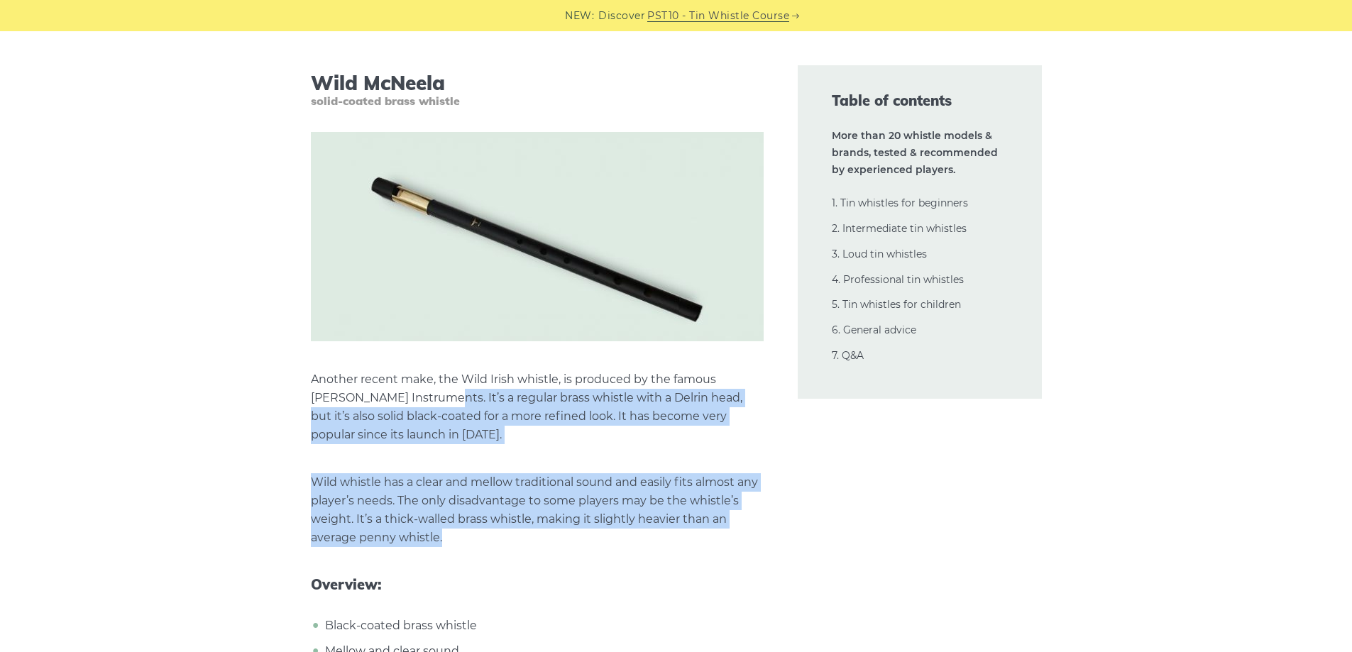
drag, startPoint x: 441, startPoint y: 370, endPoint x: 548, endPoint y: 492, distance: 161.9
click at [548, 492] on p "Wild whistle has a clear and mellow traditional sound and easily fits almost an…" at bounding box center [537, 510] width 453 height 74
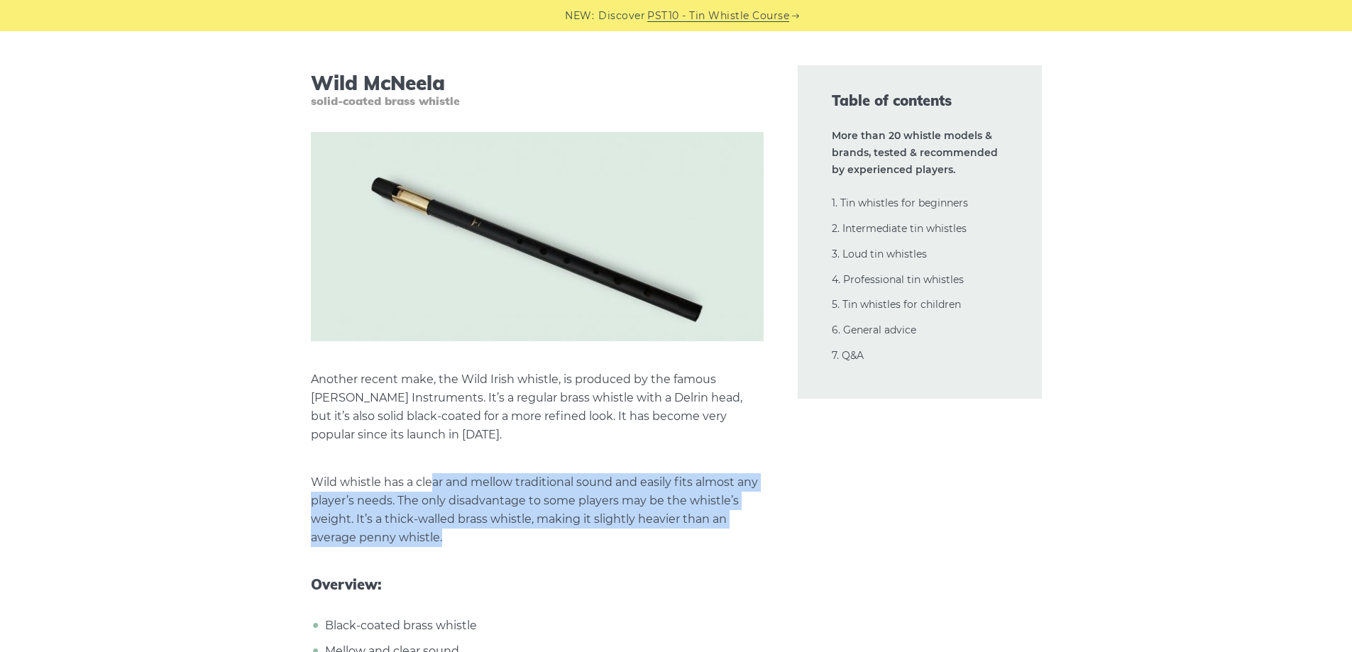
drag, startPoint x: 551, startPoint y: 501, endPoint x: 430, endPoint y: 442, distance: 134.9
click at [430, 473] on p "Wild whistle has a clear and mellow traditional sound and easily fits almost an…" at bounding box center [537, 510] width 453 height 74
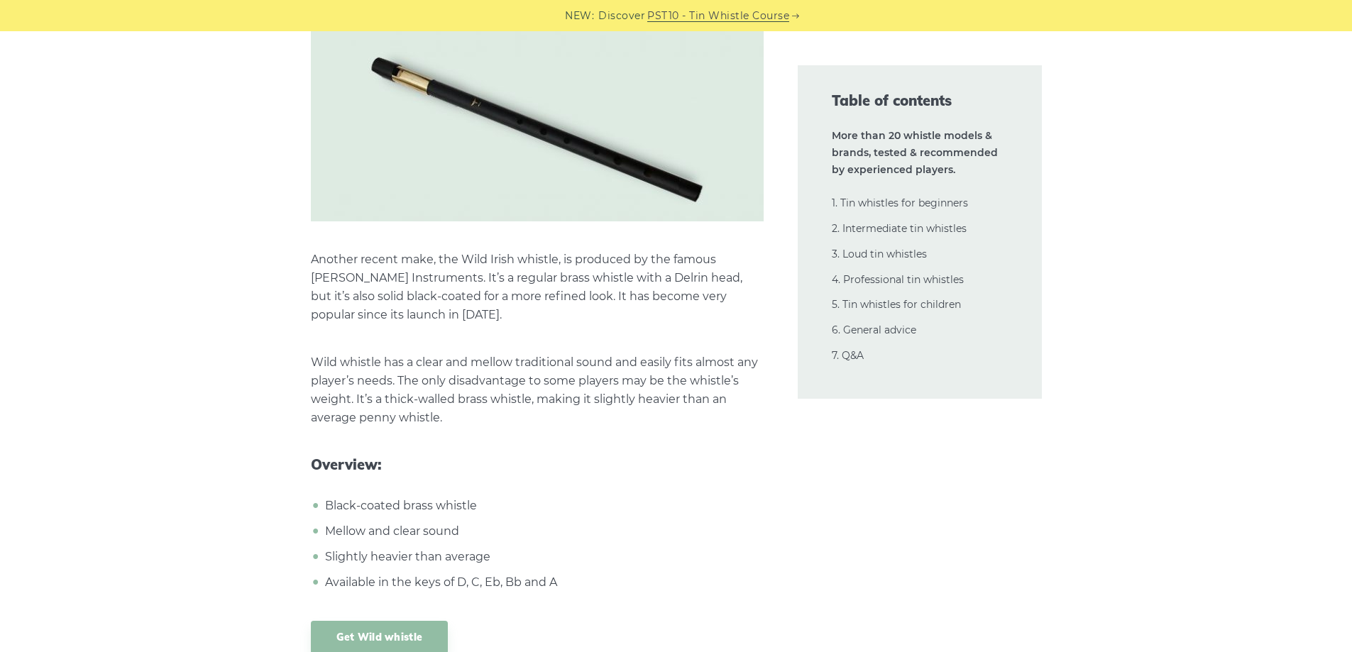
scroll to position [11806, 0]
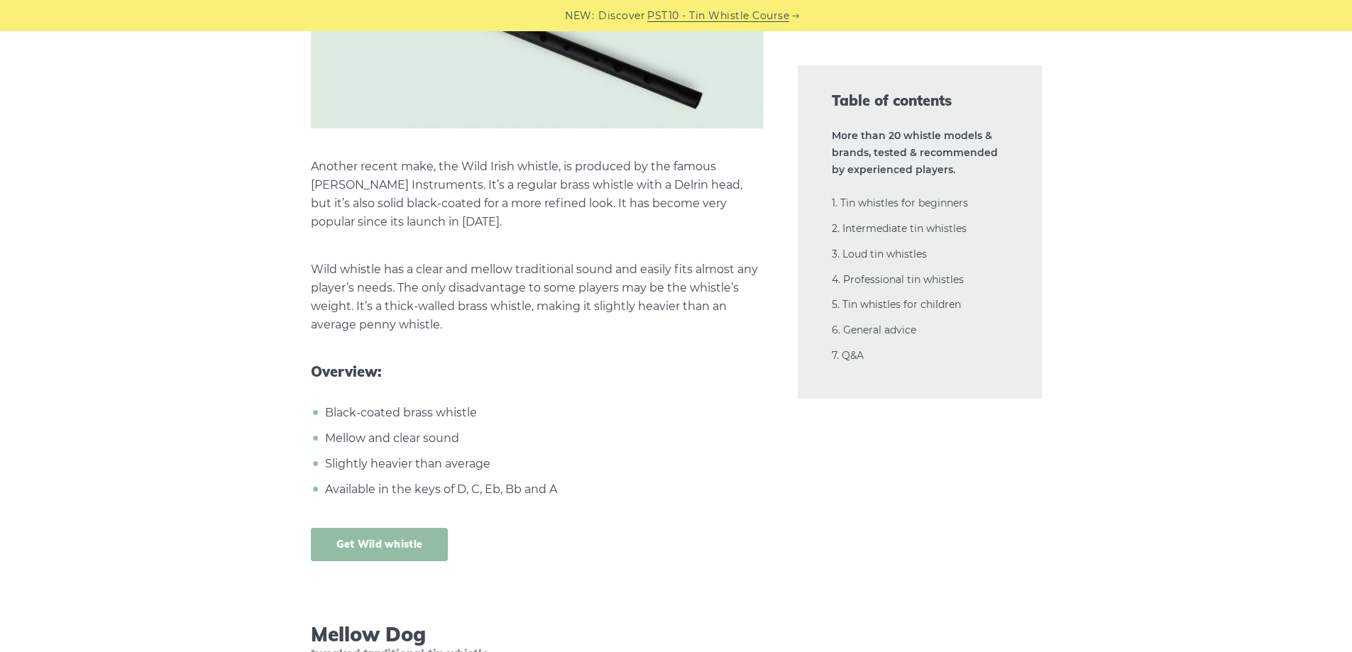
click at [390, 528] on link "Get Wild whistle" at bounding box center [380, 544] width 138 height 33
